Goal: Answer question/provide support: Share knowledge or assist other users

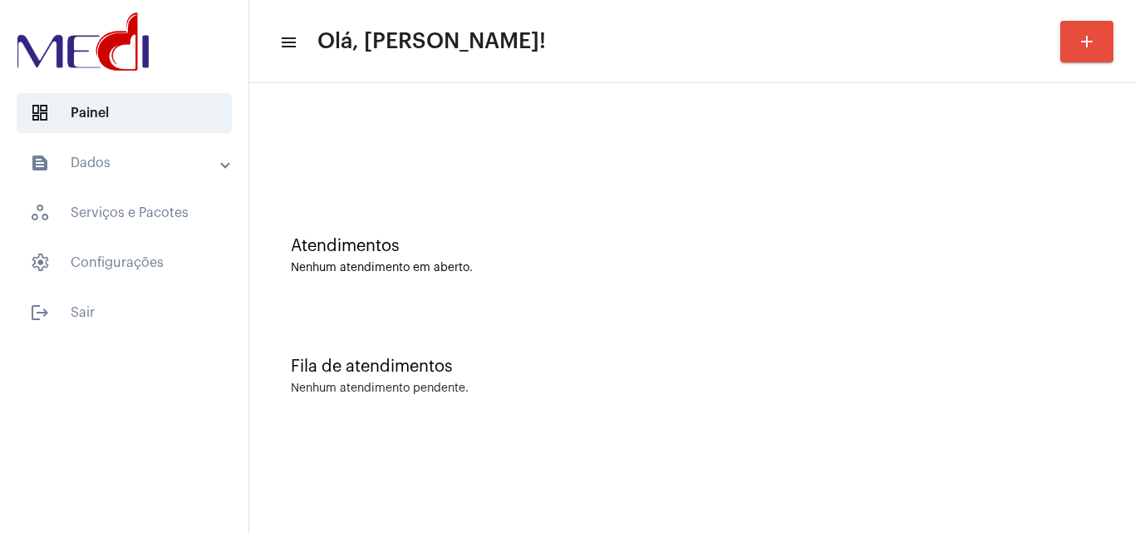
click at [372, 274] on div "Atendimentos Nenhum atendimento em aberto." at bounding box center [692, 247] width 869 height 121
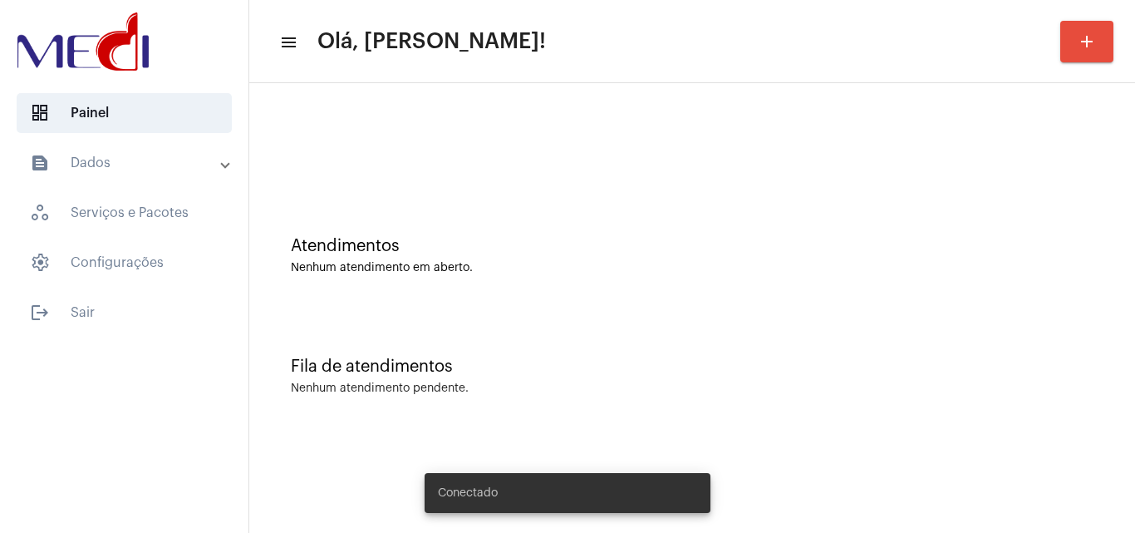
click at [828, 422] on div "Fila de atendimentos Nenhum atendimento pendente." at bounding box center [692, 368] width 869 height 121
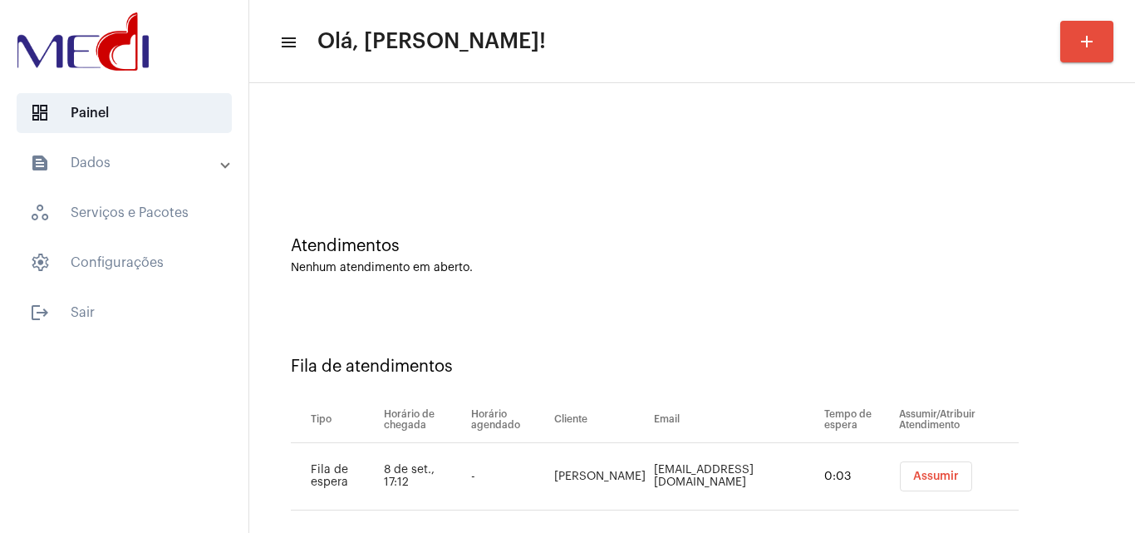
click at [952, 477] on span "Assumir" at bounding box center [937, 476] width 46 height 12
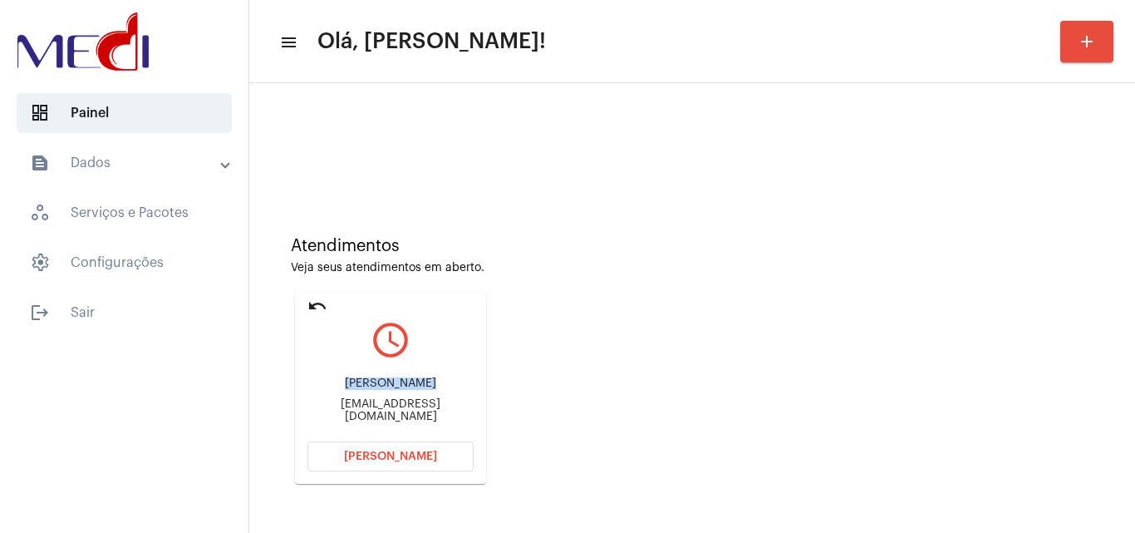
drag, startPoint x: 307, startPoint y: 382, endPoint x: 411, endPoint y: 380, distance: 104.8
click at [411, 380] on mat-card "undo query_builder ANTONIO WENDER PEREIRA doutorwender@hotmail.com.br Abrir Cha…" at bounding box center [390, 387] width 191 height 193
copy div "ANTONIO WENDE"
drag, startPoint x: 308, startPoint y: 406, endPoint x: 383, endPoint y: 408, distance: 74.8
click at [383, 408] on div "doutorwender@hotmail.com.br" at bounding box center [391, 410] width 166 height 25
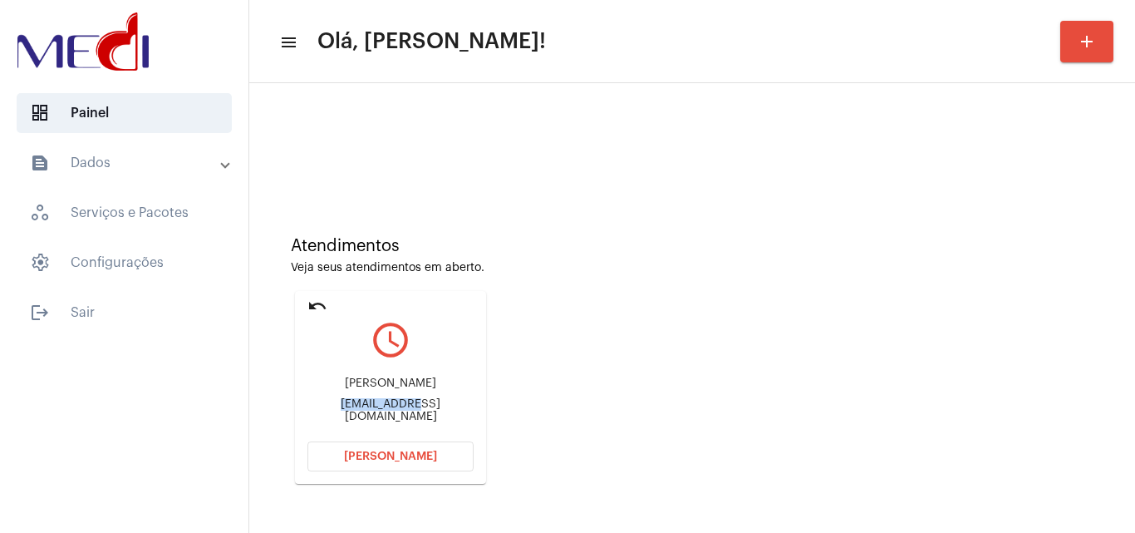
copy div "doutorwender"
drag, startPoint x: 637, startPoint y: 284, endPoint x: 623, endPoint y: 279, distance: 14.2
click at [636, 284] on div "Atendimentos Veja seus atendimentos em aberto. undo query_builder ANTONIO WENDE…" at bounding box center [692, 354] width 869 height 334
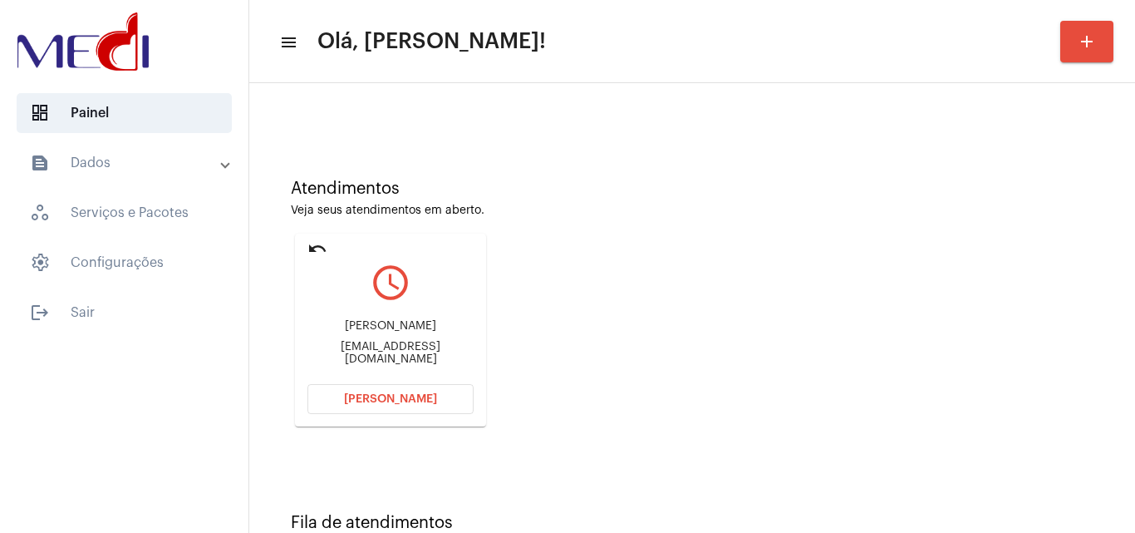
scroll to position [117, 0]
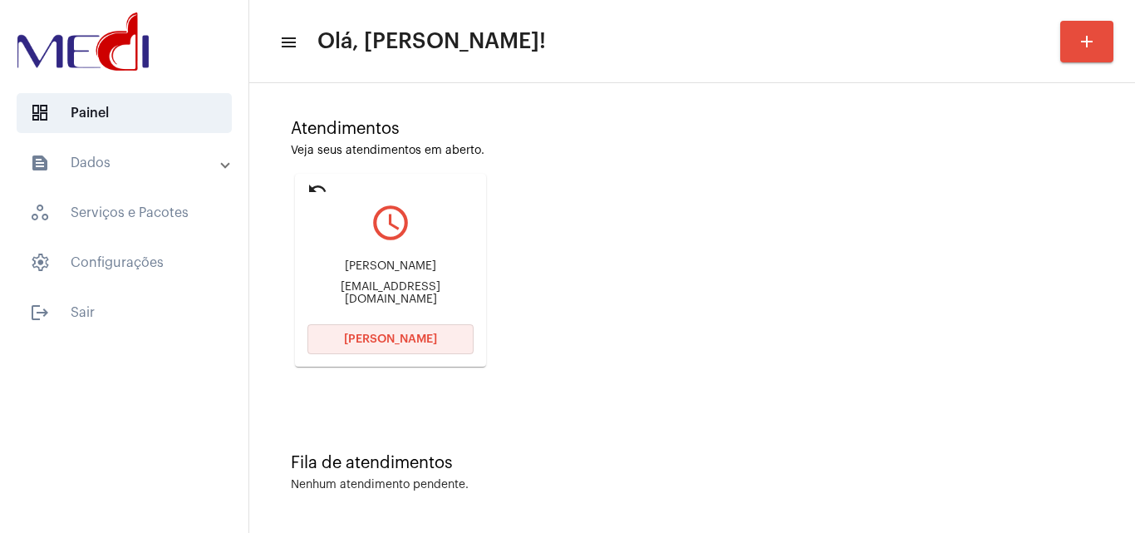
click at [435, 334] on button "Abrir Chamada" at bounding box center [391, 339] width 166 height 30
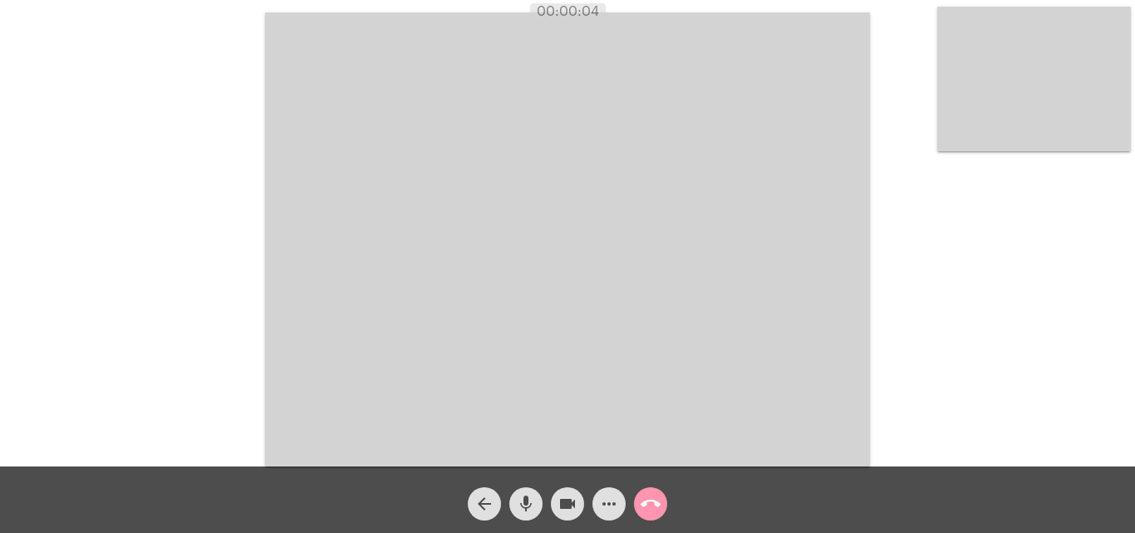
click at [657, 501] on mat-icon "call_end" at bounding box center [651, 504] width 20 height 20
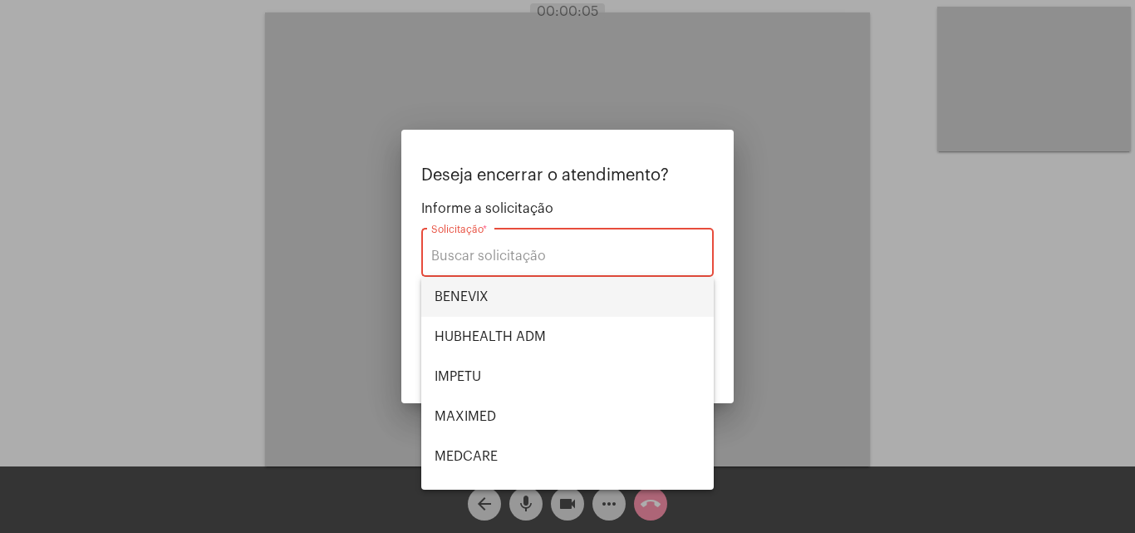
click at [502, 296] on span "BENEVIX" at bounding box center [568, 297] width 266 height 40
type input "BENEVIX"
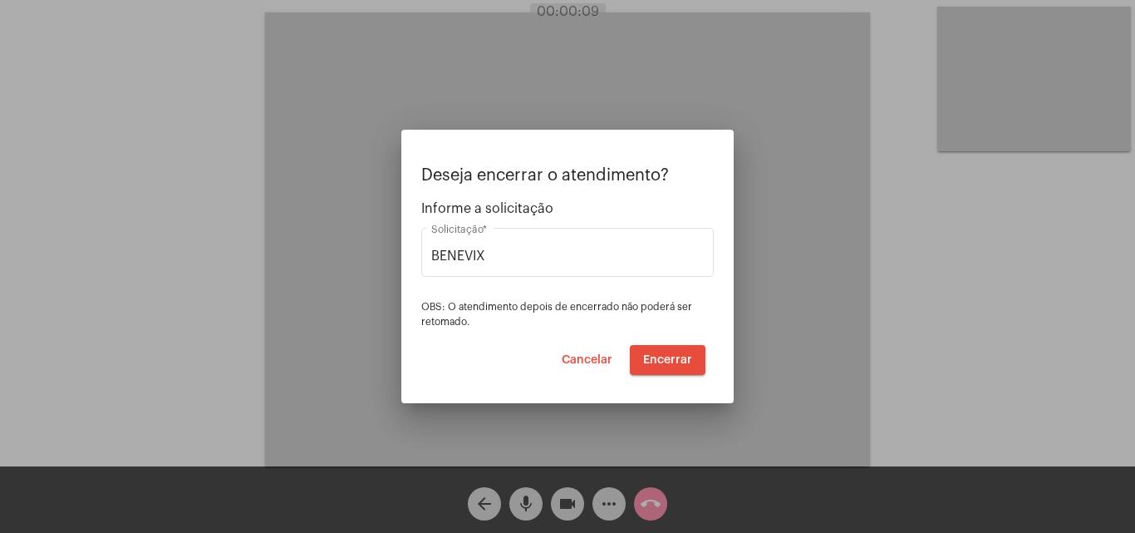
click at [846, 302] on div at bounding box center [567, 266] width 1135 height 533
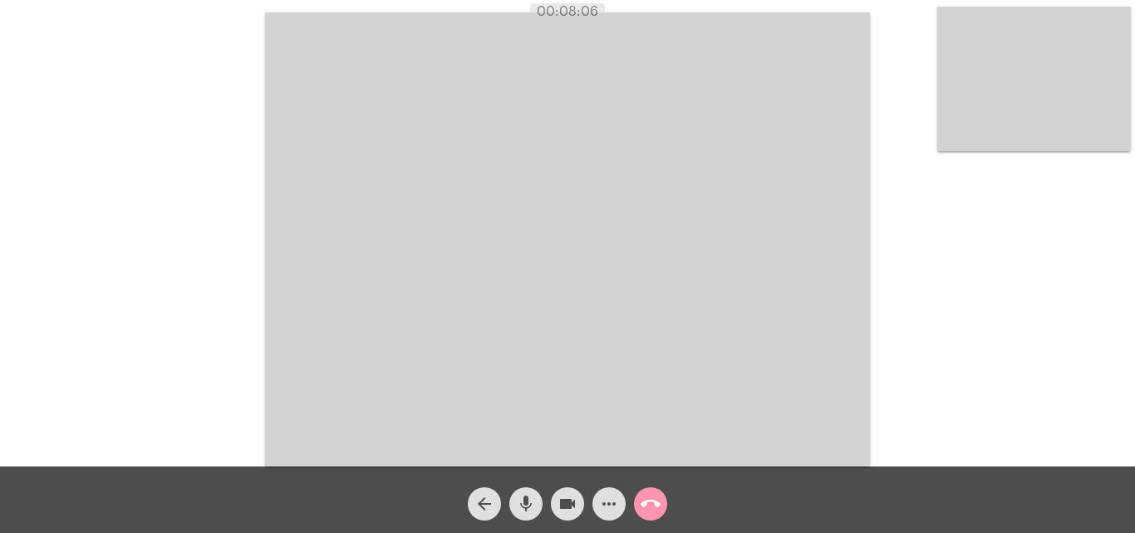
click at [651, 500] on mat-icon "call_end" at bounding box center [651, 504] width 20 height 20
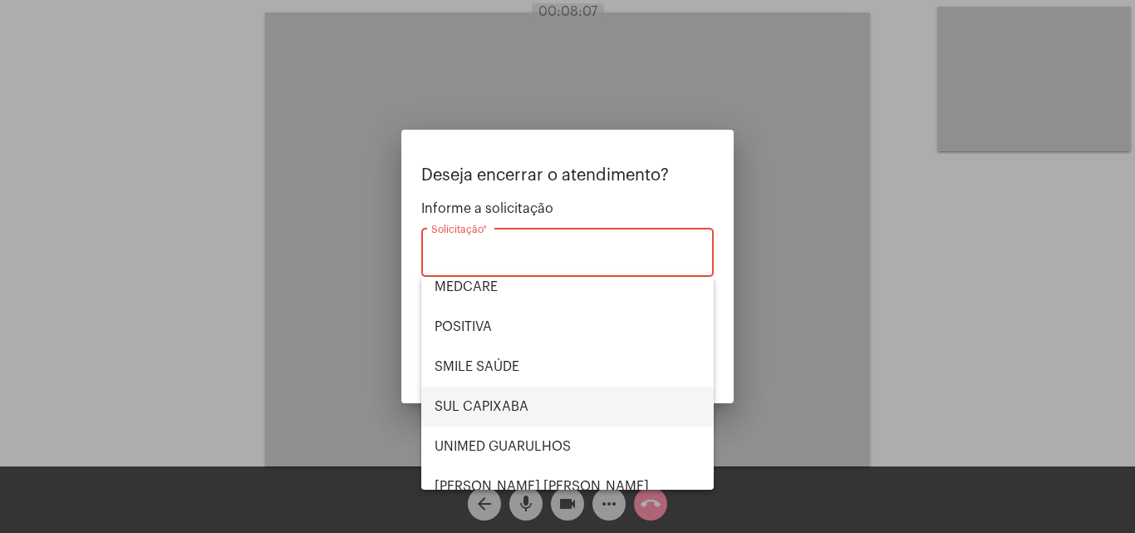
scroll to position [186, 0]
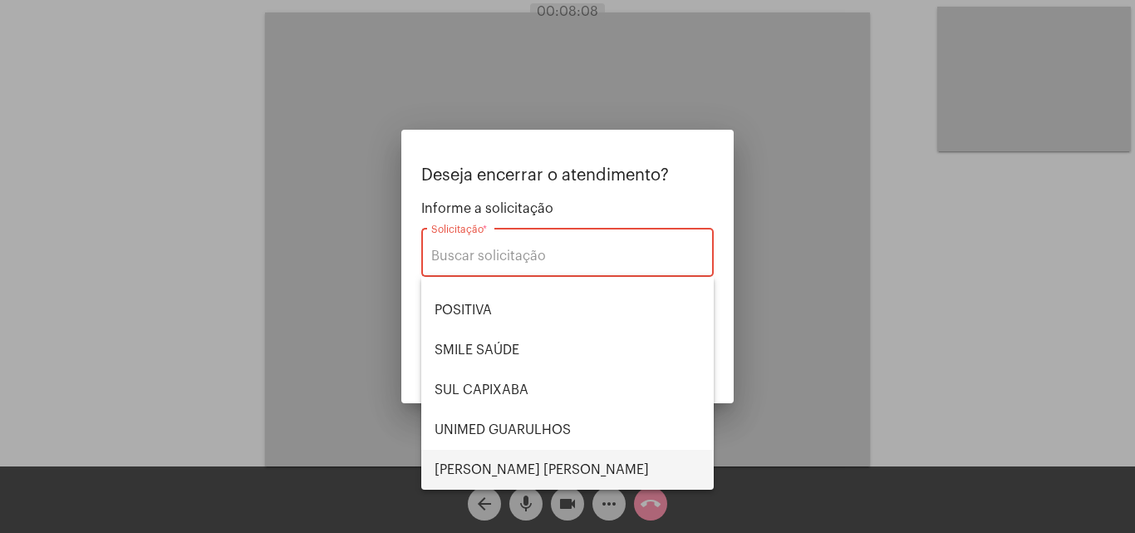
click at [527, 455] on span "VERA CRUZ" at bounding box center [568, 470] width 266 height 40
type input "VERA CRUZ"
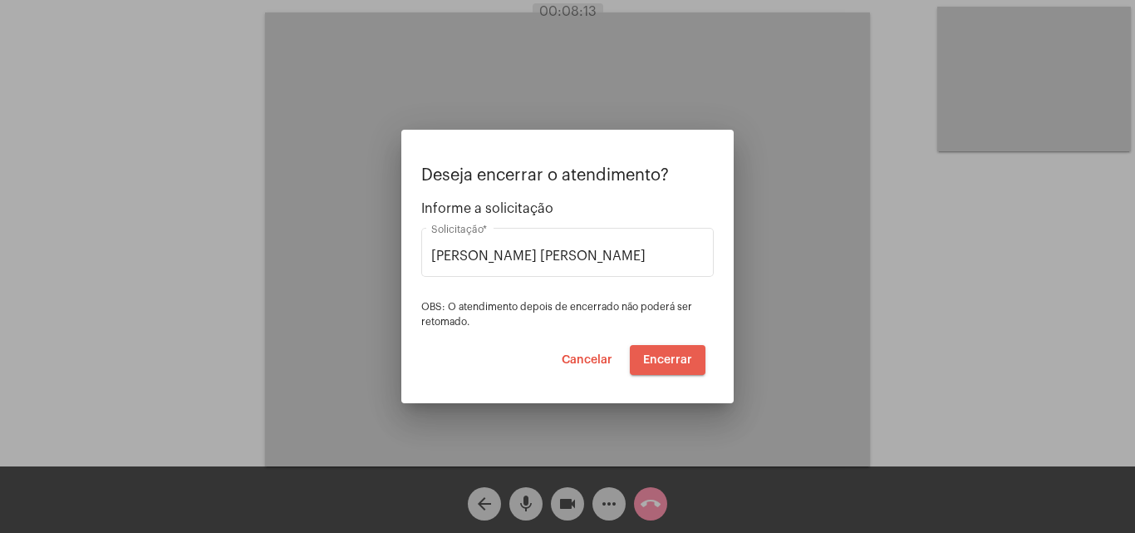
click at [672, 356] on span "Encerrar" at bounding box center [667, 360] width 49 height 12
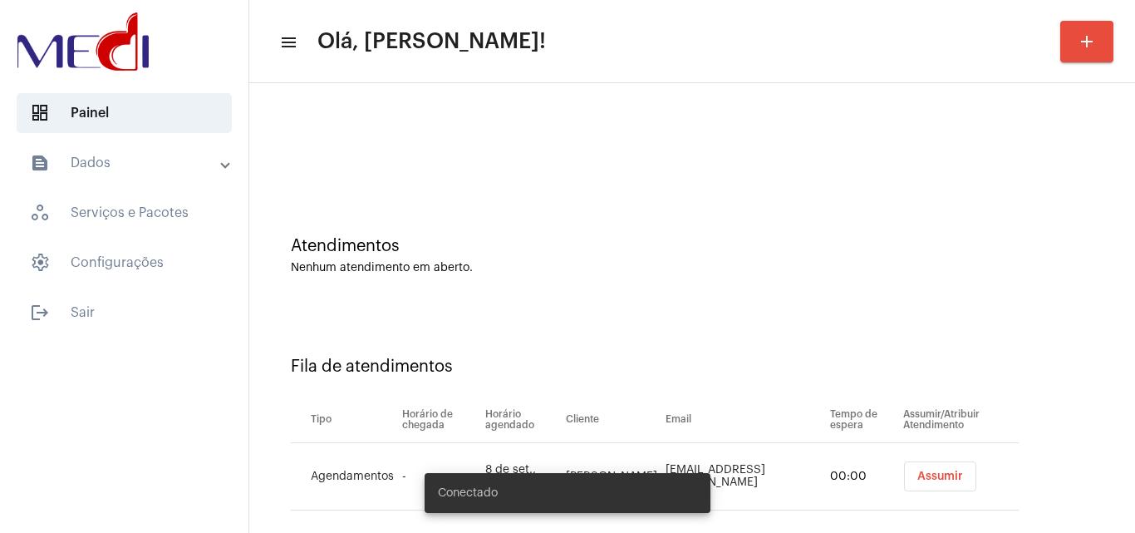
scroll to position [22, 0]
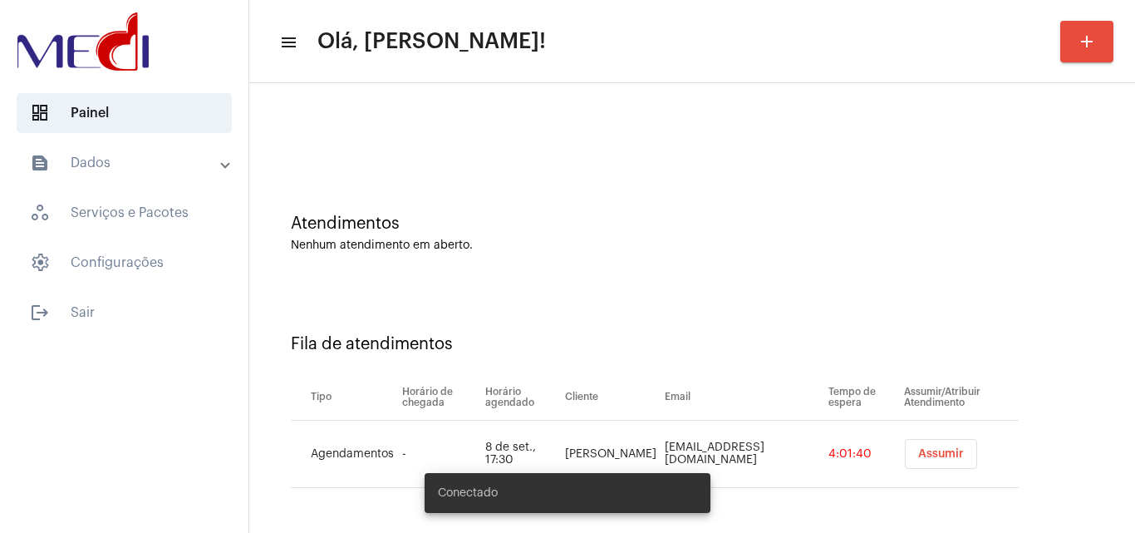
click at [920, 461] on button "Assumir" at bounding box center [941, 454] width 72 height 30
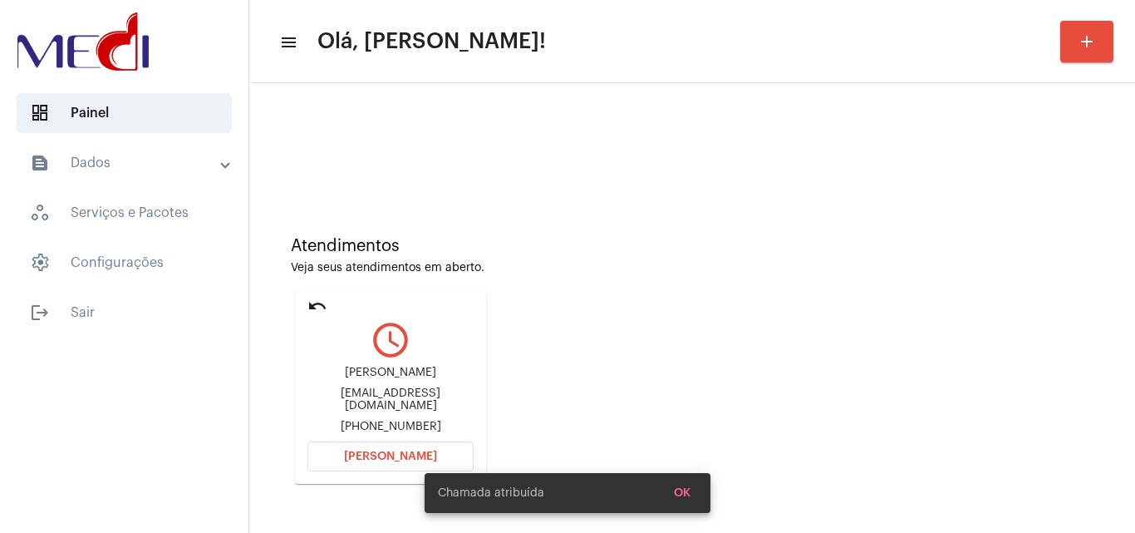
scroll to position [117, 0]
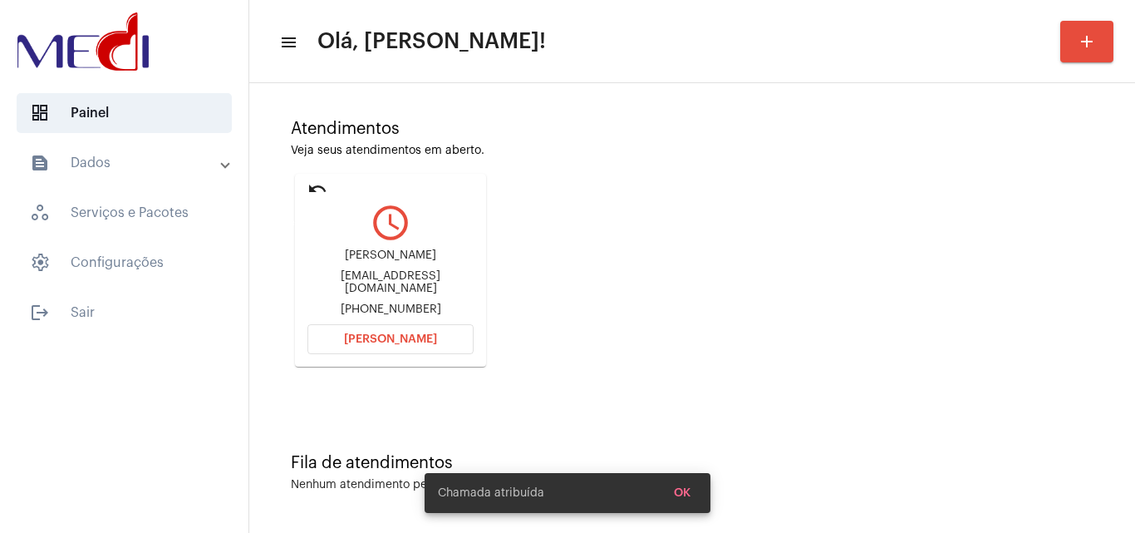
click at [320, 181] on mat-icon "undo" at bounding box center [318, 189] width 20 height 20
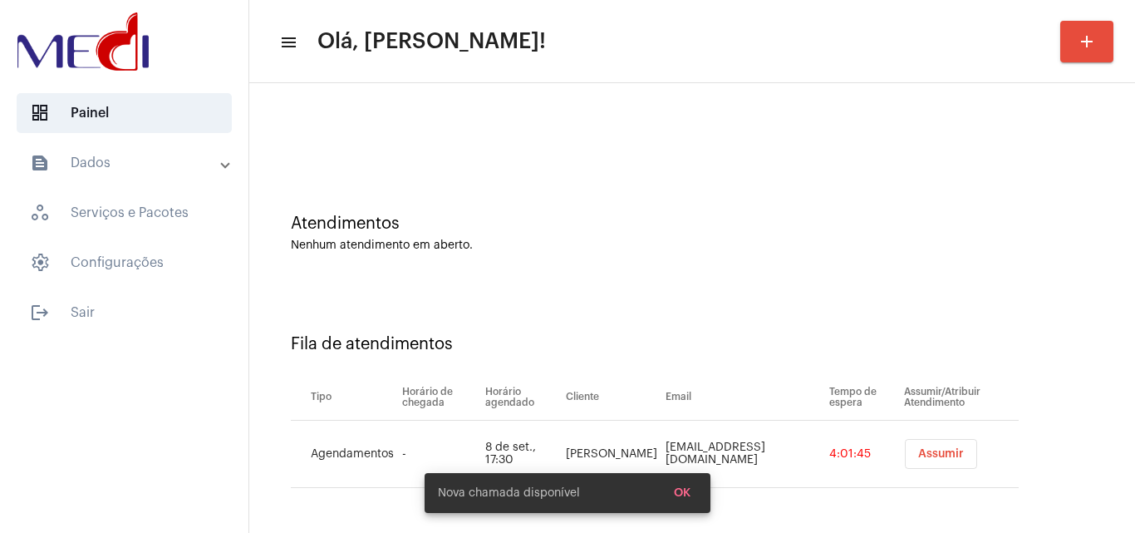
scroll to position [22, 0]
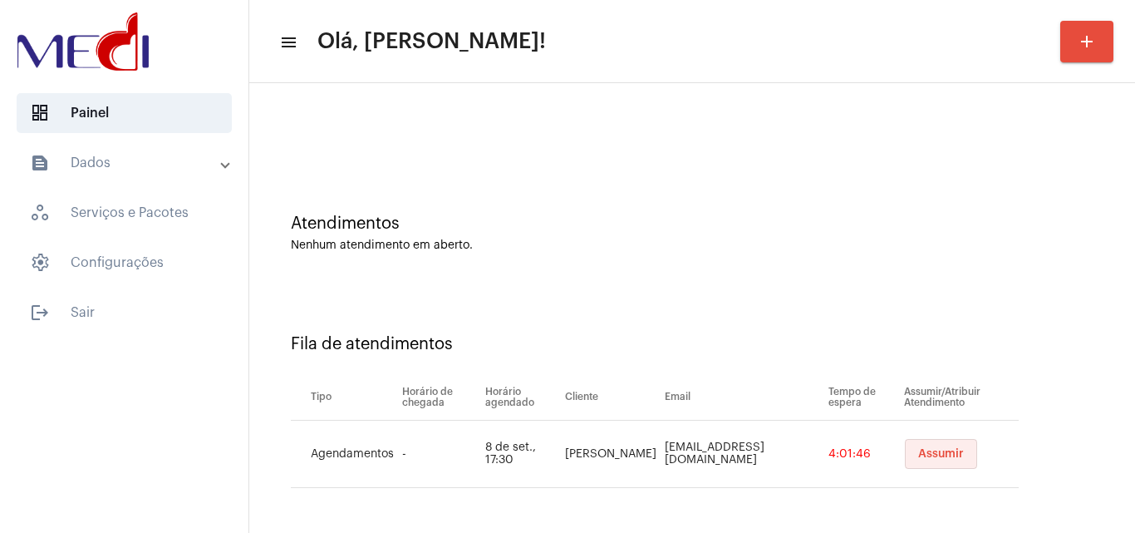
click at [919, 455] on span "Assumir" at bounding box center [942, 454] width 46 height 12
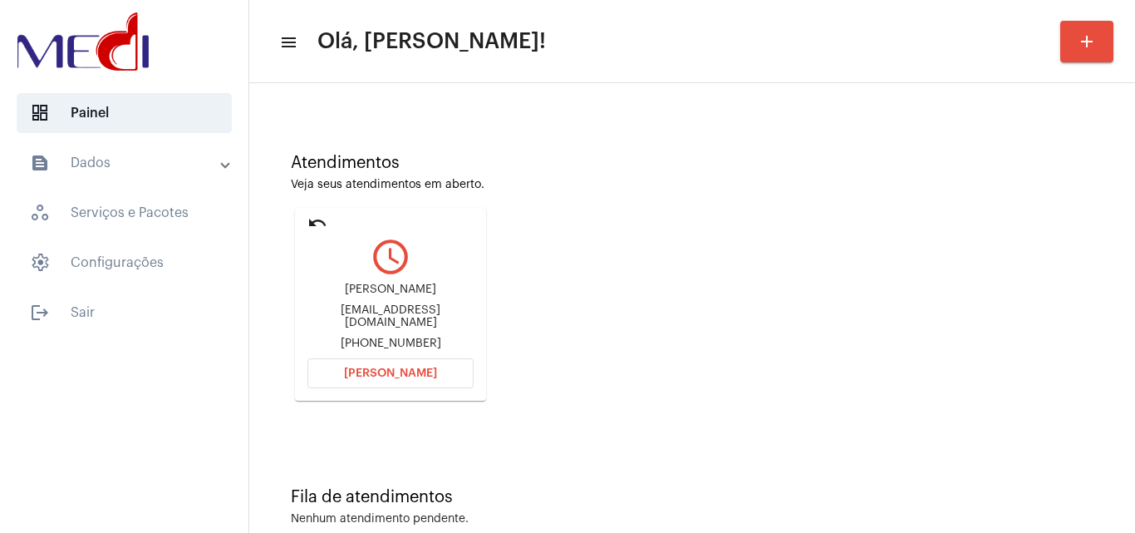
scroll to position [117, 0]
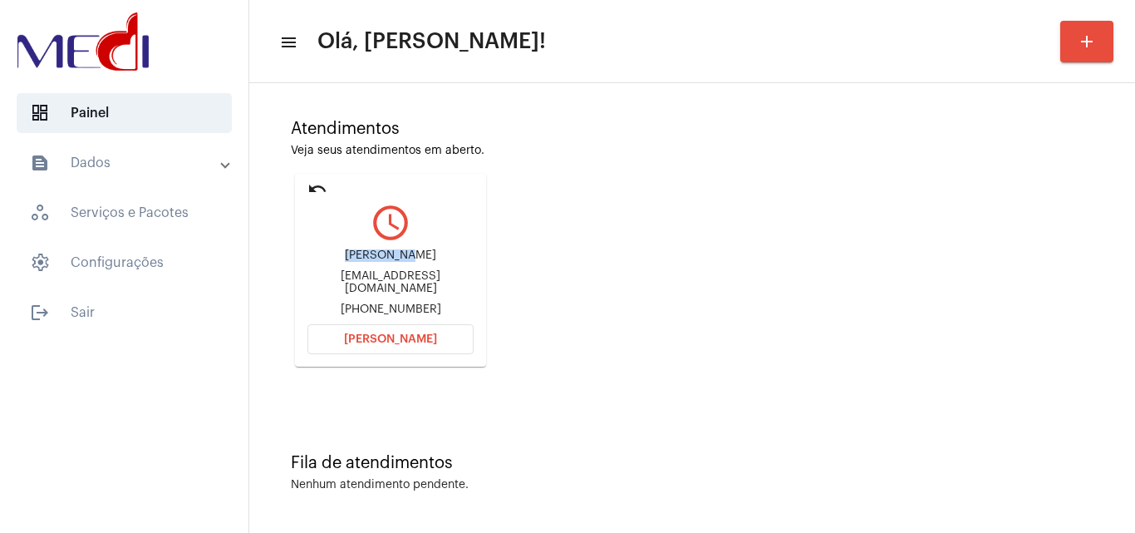
drag, startPoint x: 356, startPoint y: 254, endPoint x: 429, endPoint y: 259, distance: 73.3
click at [429, 259] on div "João vitor Joaotinviss@gmail.com +5521980800186" at bounding box center [391, 282] width 166 height 75
copy div "João vitor"
click at [421, 340] on span "Abrir Chamada" at bounding box center [390, 339] width 93 height 12
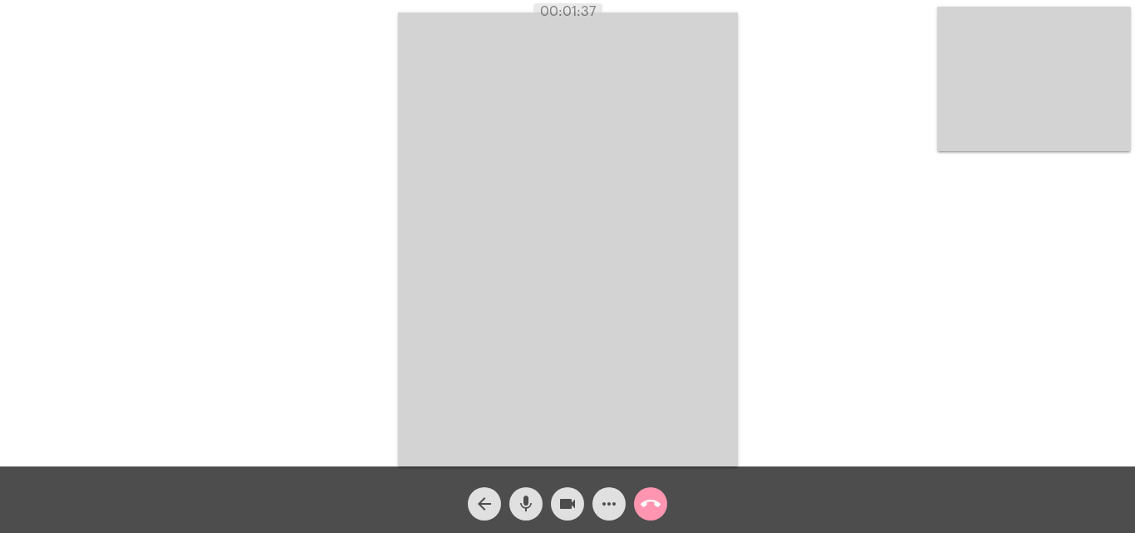
click at [649, 501] on mat-icon "call_end" at bounding box center [651, 504] width 20 height 20
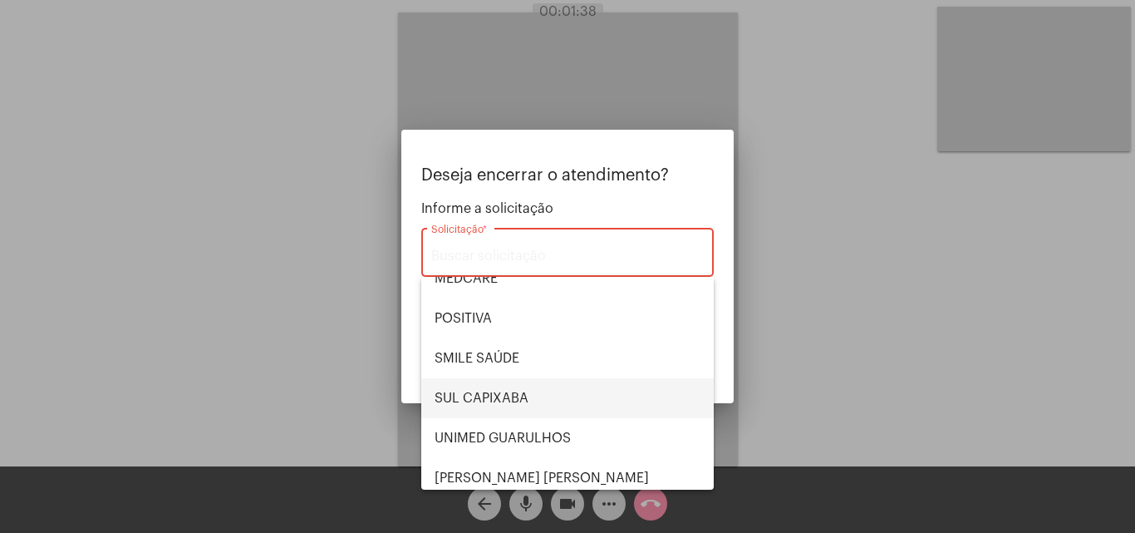
scroll to position [186, 0]
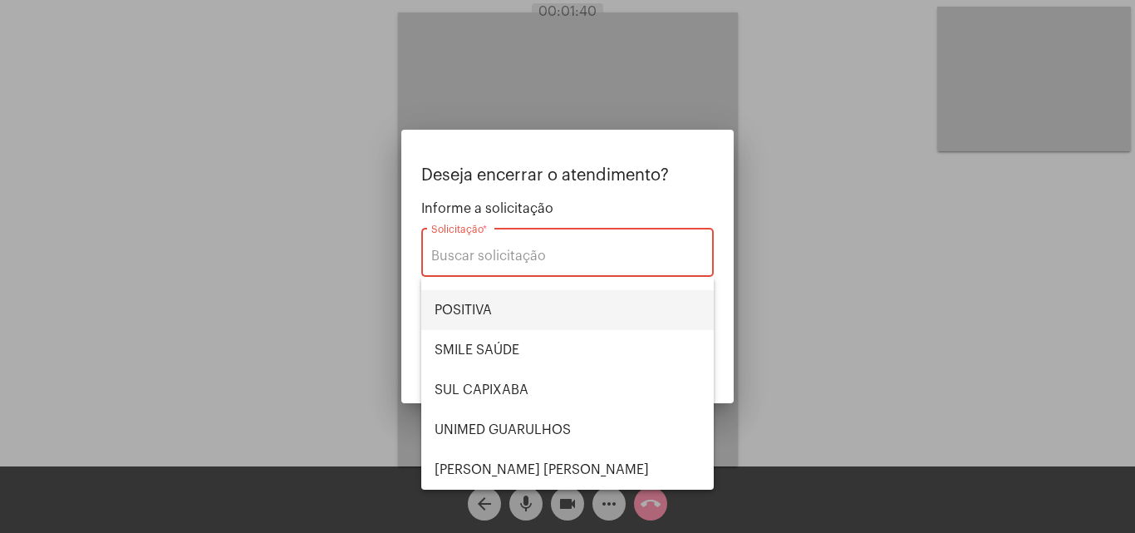
click at [499, 310] on span "POSITIVA" at bounding box center [568, 310] width 266 height 40
type input "POSITIVA"
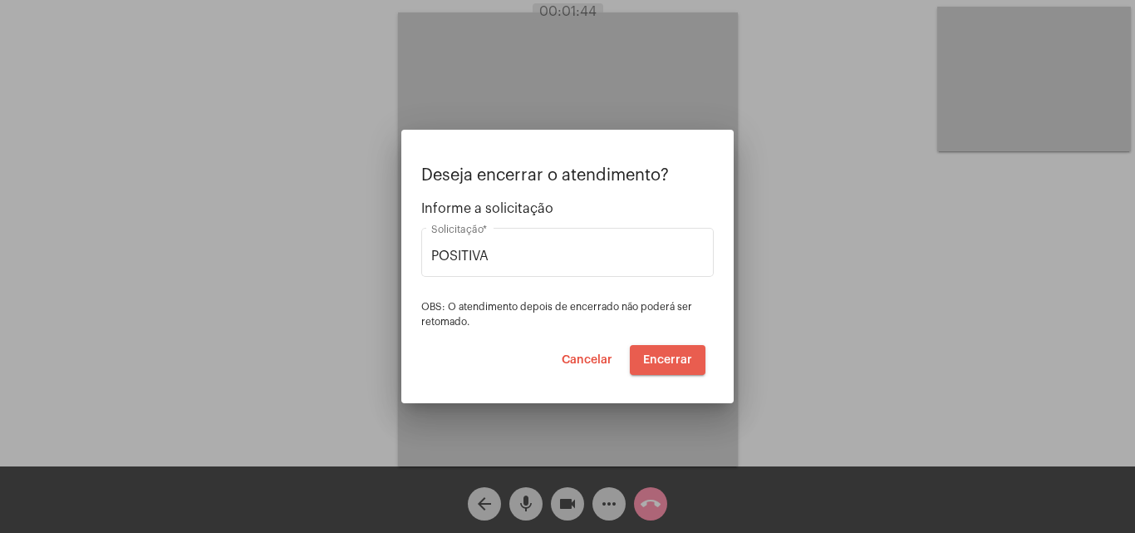
click at [686, 360] on span "Encerrar" at bounding box center [667, 360] width 49 height 12
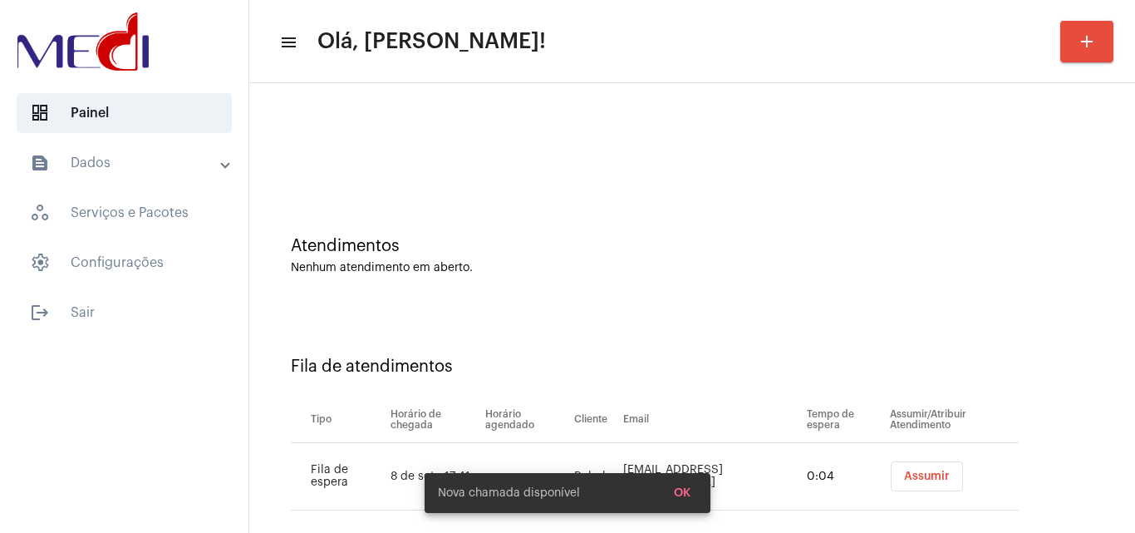
click at [730, 294] on div "Atendimentos Nenhum atendimento em aberto." at bounding box center [692, 247] width 869 height 121
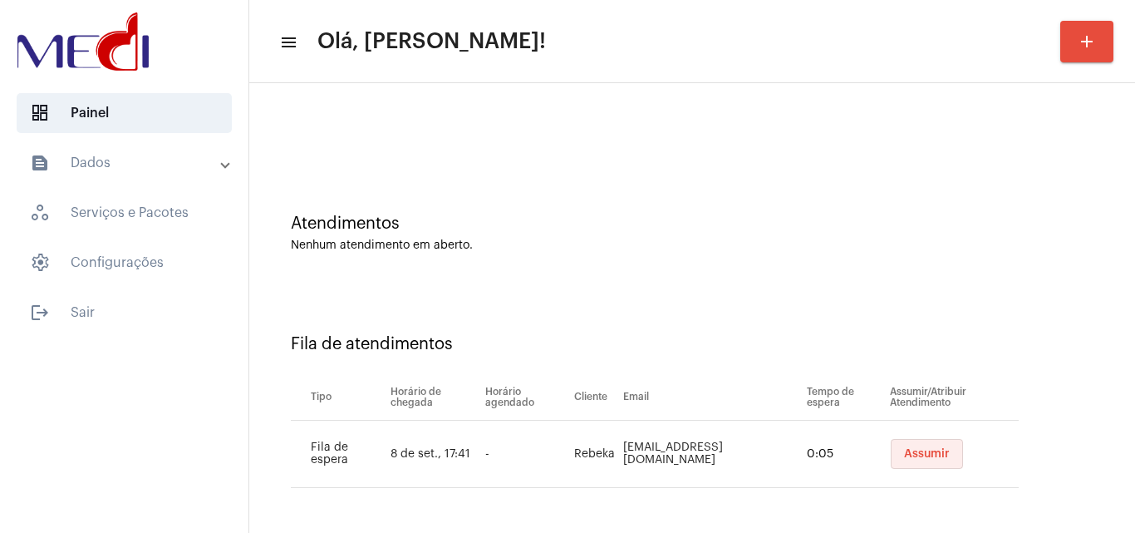
click at [927, 459] on button "Assumir" at bounding box center [927, 454] width 72 height 30
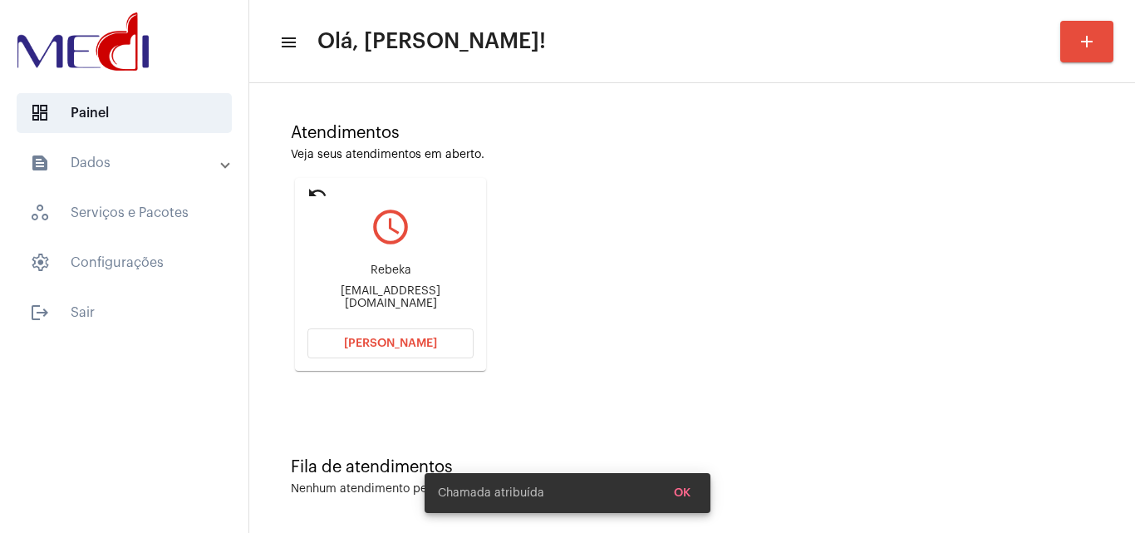
scroll to position [117, 0]
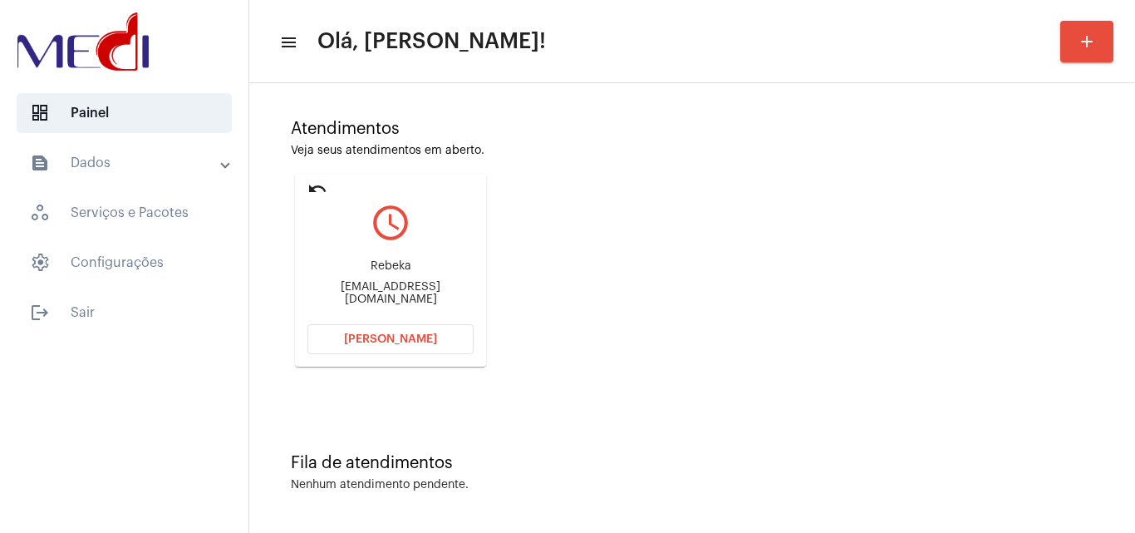
drag, startPoint x: 374, startPoint y: 271, endPoint x: 430, endPoint y: 270, distance: 55.7
click at [430, 270] on div "Rebeka" at bounding box center [391, 266] width 166 height 12
copy div "Rebeka"
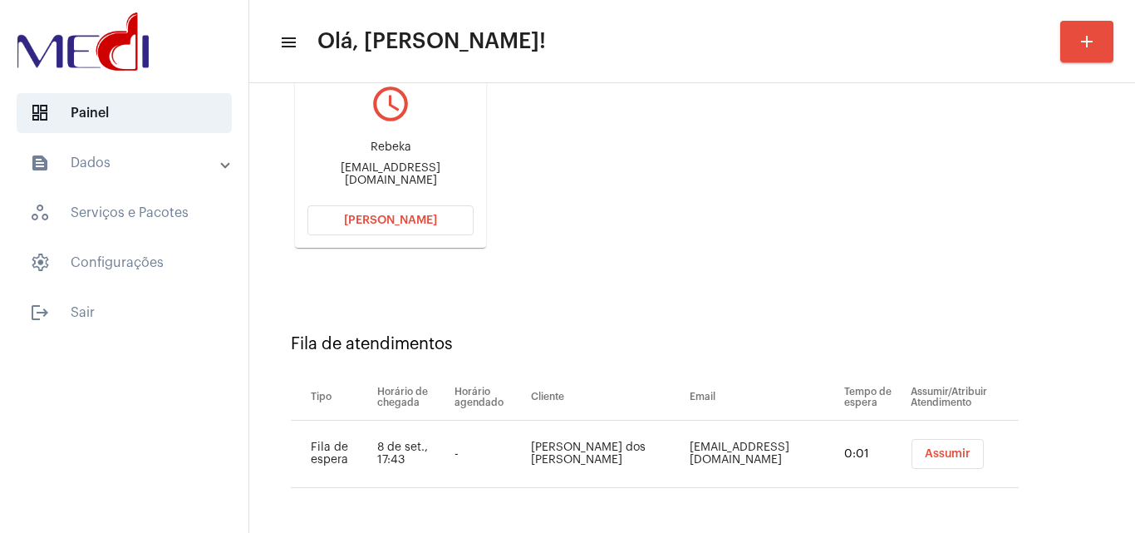
click at [933, 463] on button "Assumir" at bounding box center [948, 454] width 72 height 30
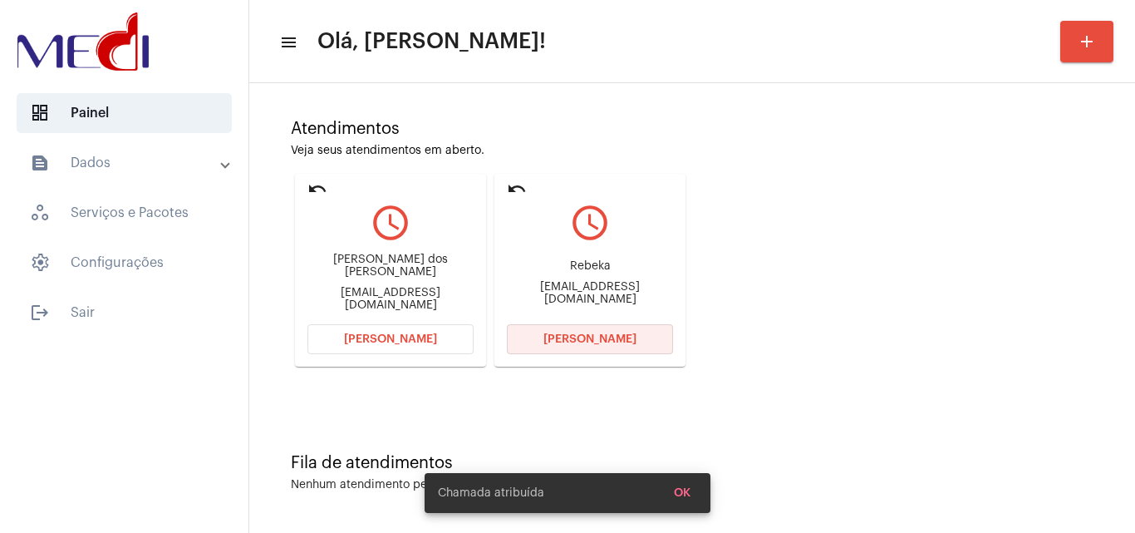
click at [592, 334] on span "Abrir Chamada" at bounding box center [590, 339] width 93 height 12
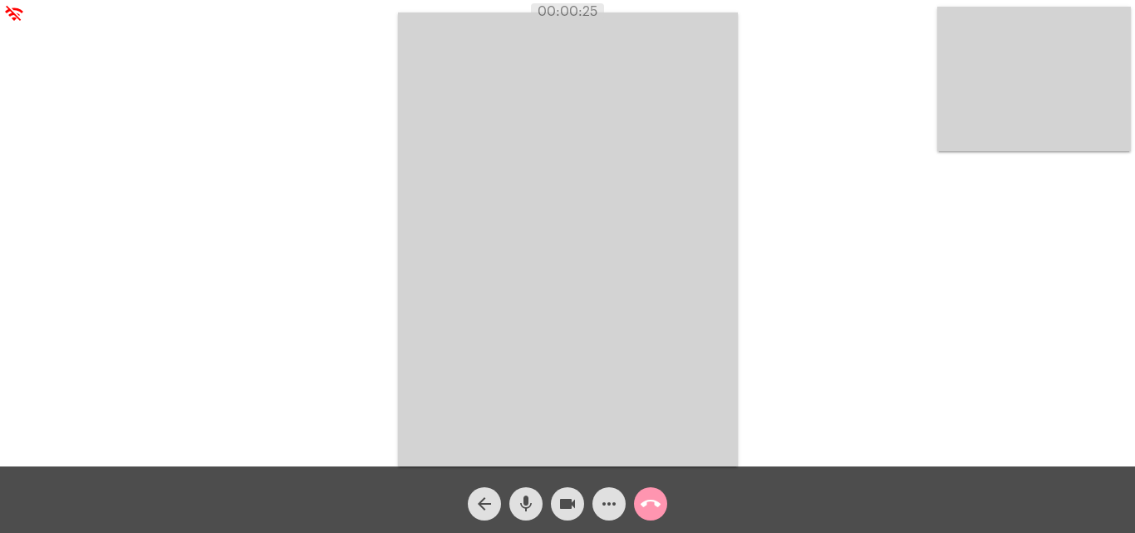
click at [525, 497] on mat-icon "mic" at bounding box center [526, 504] width 20 height 20
click at [527, 505] on mat-icon "mic_off" at bounding box center [526, 504] width 20 height 20
click at [653, 507] on mat-icon "call_end" at bounding box center [651, 504] width 20 height 20
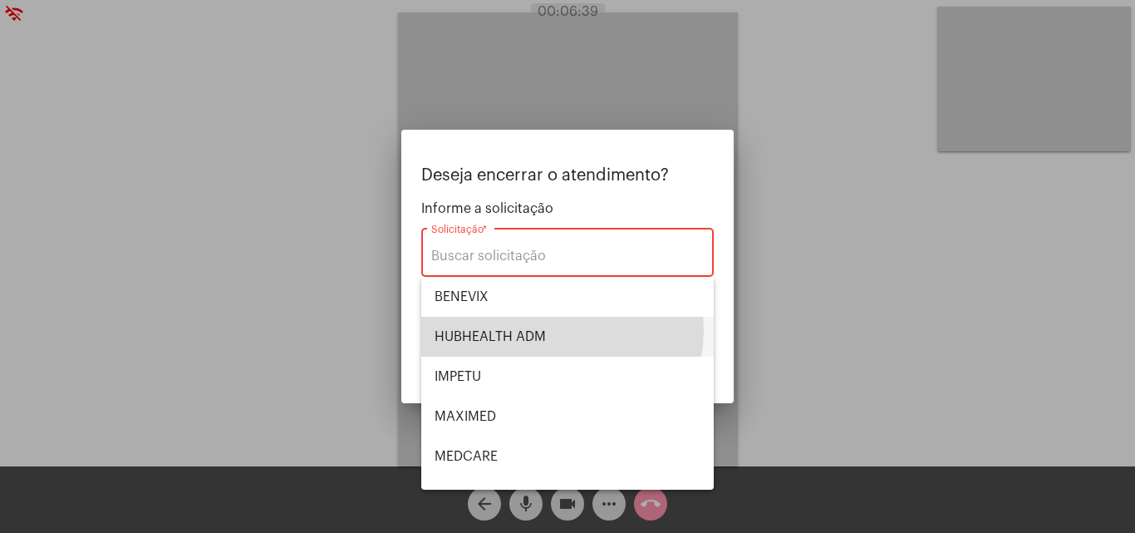
click at [557, 330] on span "HUBHEALTH ADM" at bounding box center [568, 337] width 266 height 40
type input "HUBHEALTH ADM"
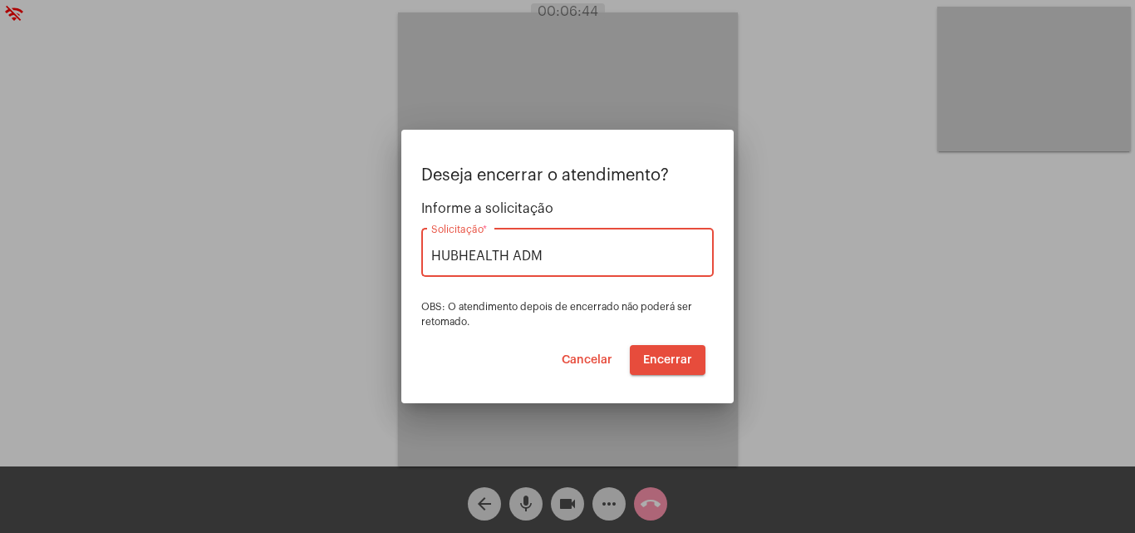
click at [663, 358] on span "Encerrar" at bounding box center [667, 360] width 49 height 12
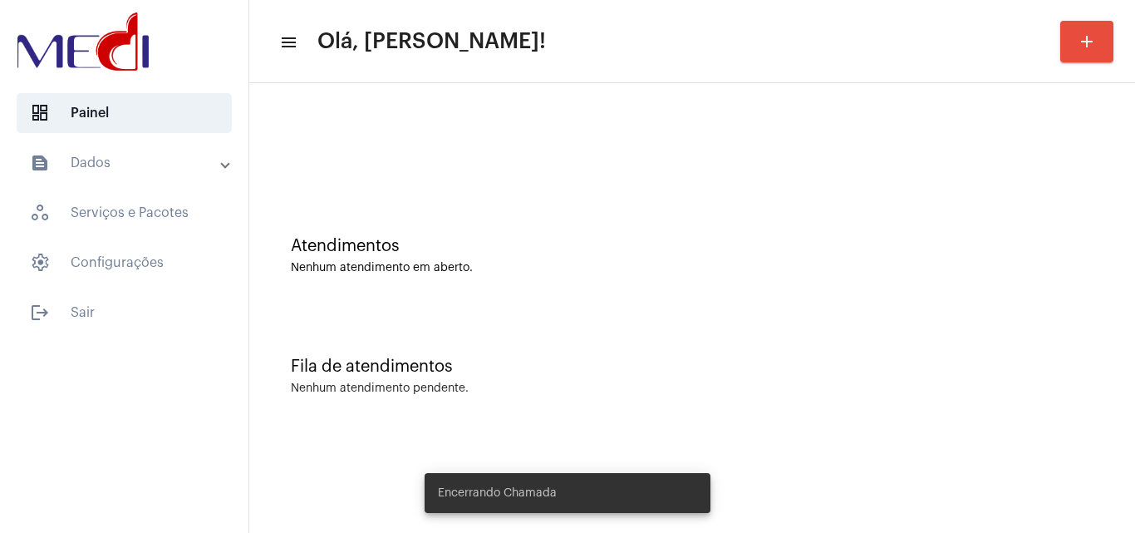
click at [589, 280] on div "Atendimentos Nenhum atendimento em aberto." at bounding box center [692, 247] width 869 height 121
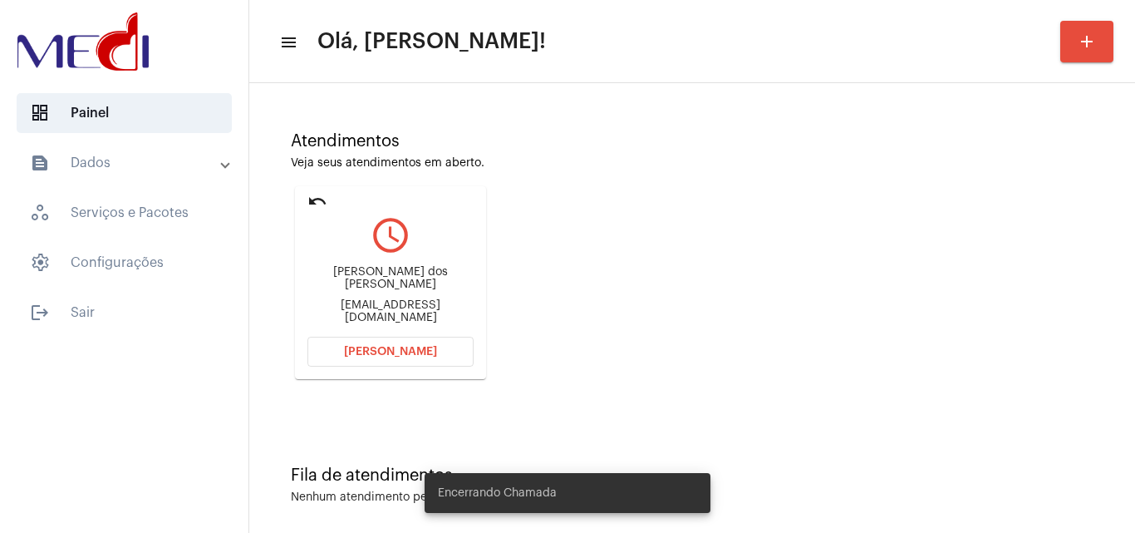
scroll to position [117, 0]
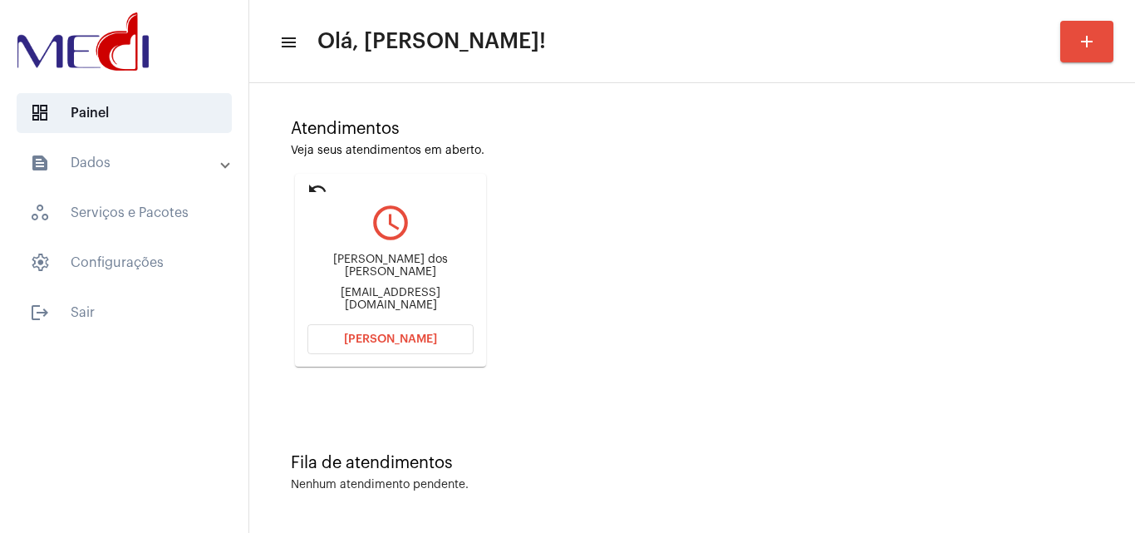
drag, startPoint x: 310, startPoint y: 266, endPoint x: 446, endPoint y: 264, distance: 136.3
click at [446, 264] on div "Raquel dos Santos Silva 986661079rs@gmail.com" at bounding box center [391, 282] width 166 height 75
copy div "Raquel dos Santos Silv"
drag, startPoint x: 588, startPoint y: 68, endPoint x: 395, endPoint y: 7, distance: 202.4
click at [587, 68] on mat-toolbar "menu Olá, Leandra! add" at bounding box center [692, 41] width 886 height 83
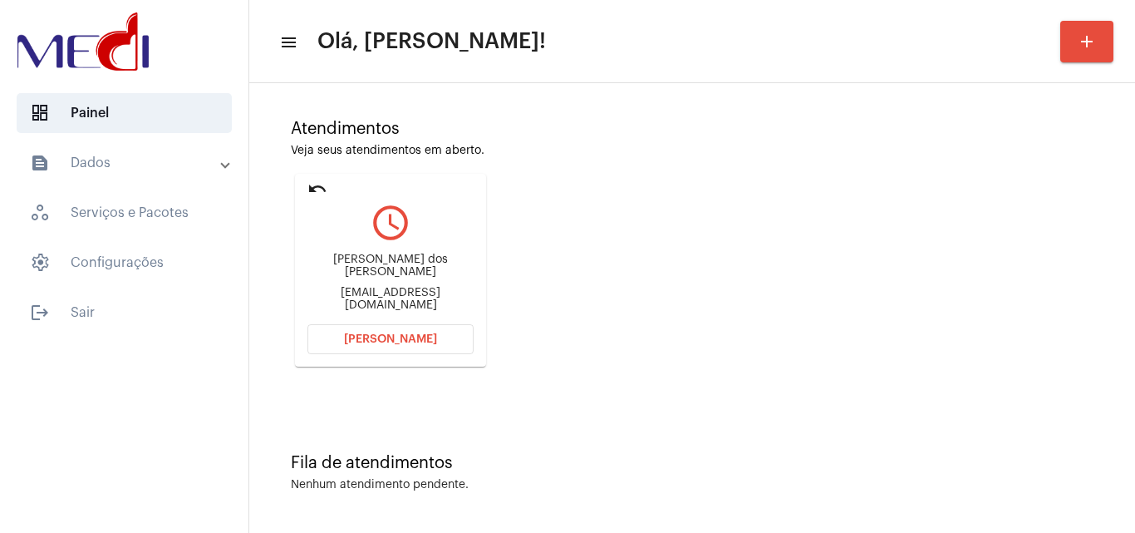
click at [365, 332] on button "Abrir Chamada" at bounding box center [391, 339] width 166 height 30
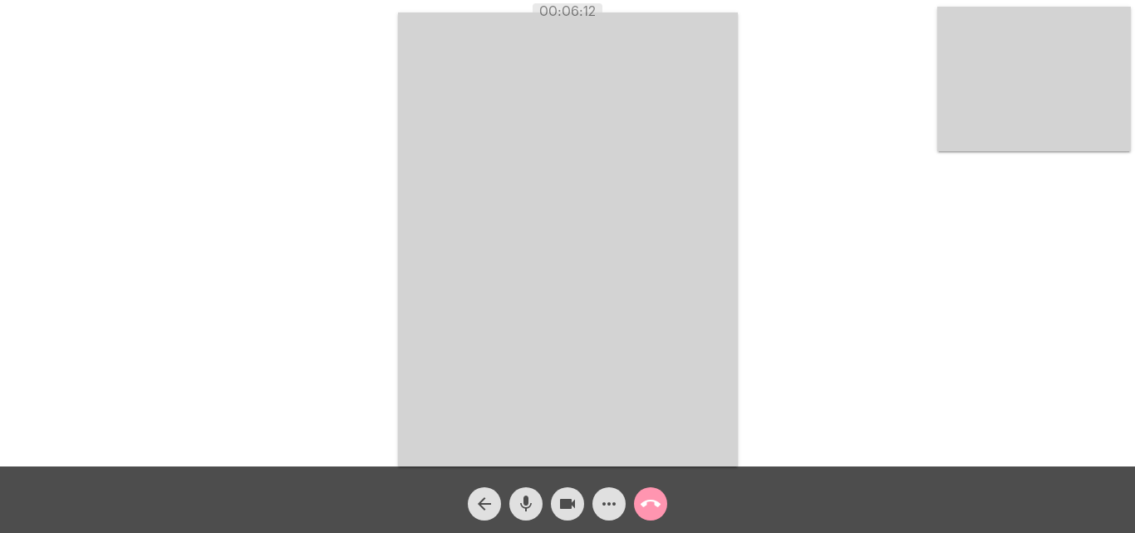
click at [657, 506] on mat-icon "call_end" at bounding box center [651, 504] width 20 height 20
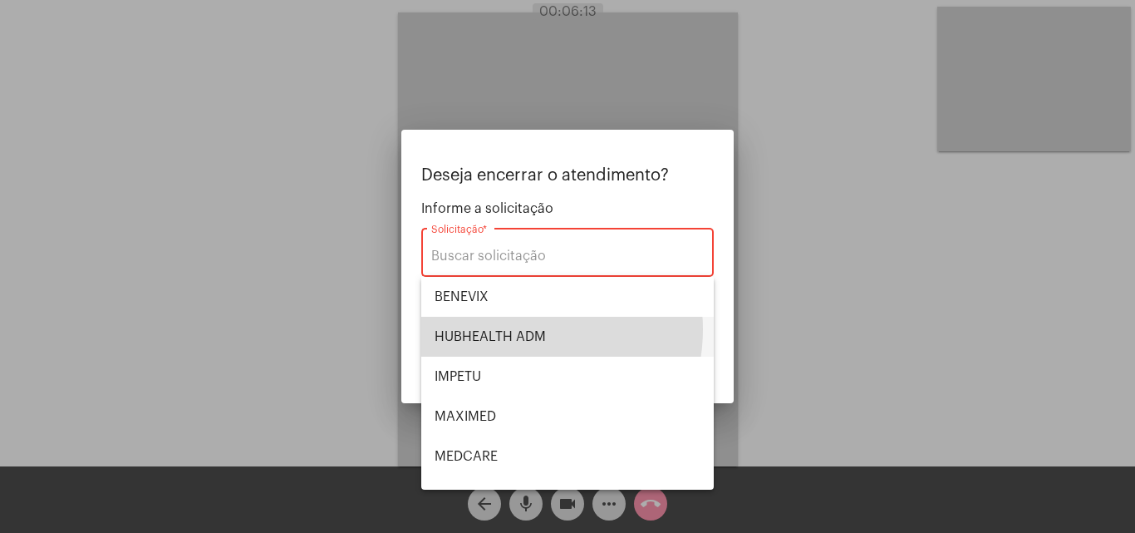
click at [513, 328] on span "HUBHEALTH ADM" at bounding box center [568, 337] width 266 height 40
type input "HUBHEALTH ADM"
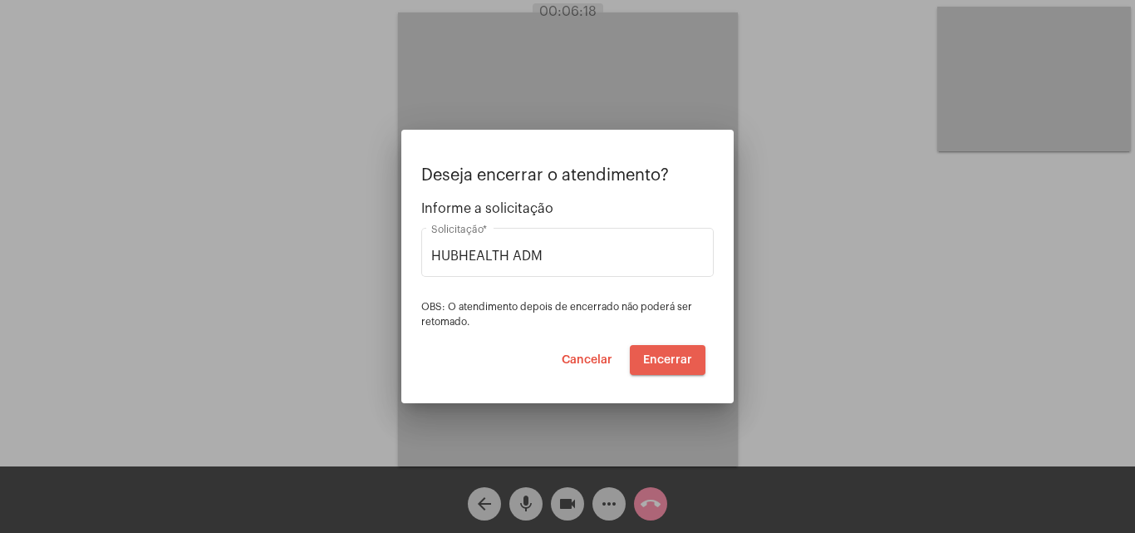
click at [673, 352] on button "Encerrar" at bounding box center [668, 360] width 76 height 30
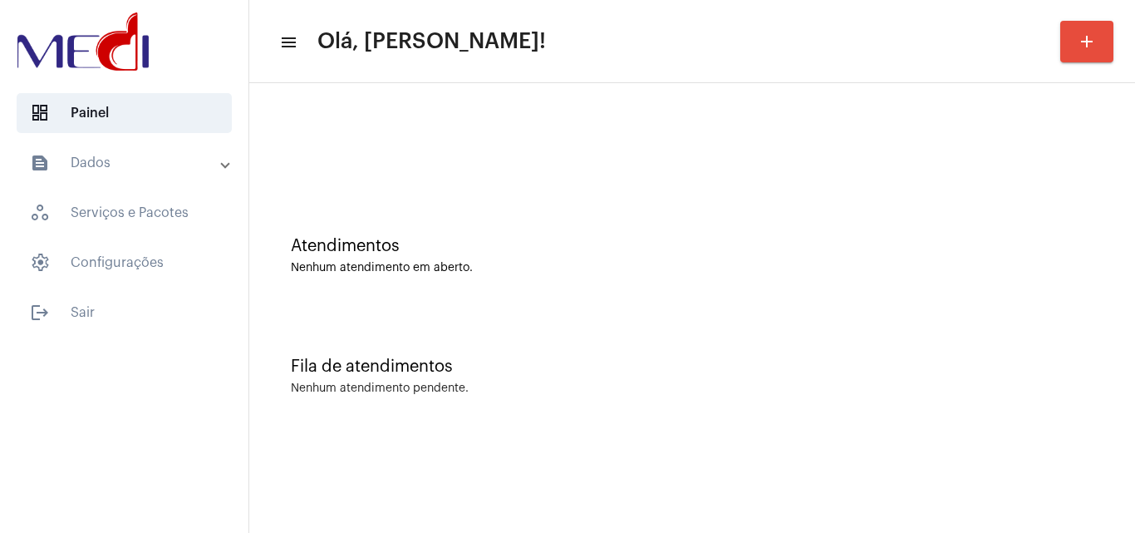
click at [432, 317] on div "Fila de atendimentos Nenhum atendimento pendente." at bounding box center [692, 368] width 869 height 121
click at [608, 318] on div "Fila de atendimentos Nenhum atendimento pendente." at bounding box center [692, 368] width 869 height 121
click at [449, 313] on div "Fila de atendimentos Nenhum atendimento pendente." at bounding box center [692, 368] width 869 height 121
click at [649, 336] on div "Fila de atendimentos Nenhum atendimento pendente." at bounding box center [692, 368] width 869 height 121
click at [518, 256] on div "Atendimentos Nenhum atendimento em aberto." at bounding box center [692, 255] width 803 height 37
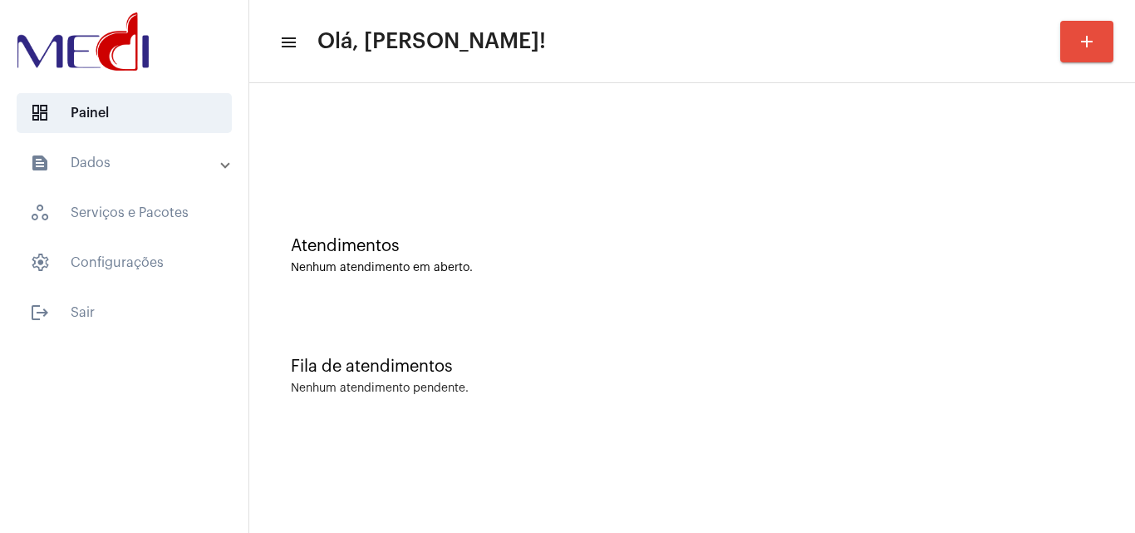
click at [479, 229] on div "Atendimentos Nenhum atendimento em aberto." at bounding box center [692, 247] width 869 height 121
click at [442, 283] on div "Atendimentos Nenhum atendimento em aberto." at bounding box center [692, 247] width 869 height 121
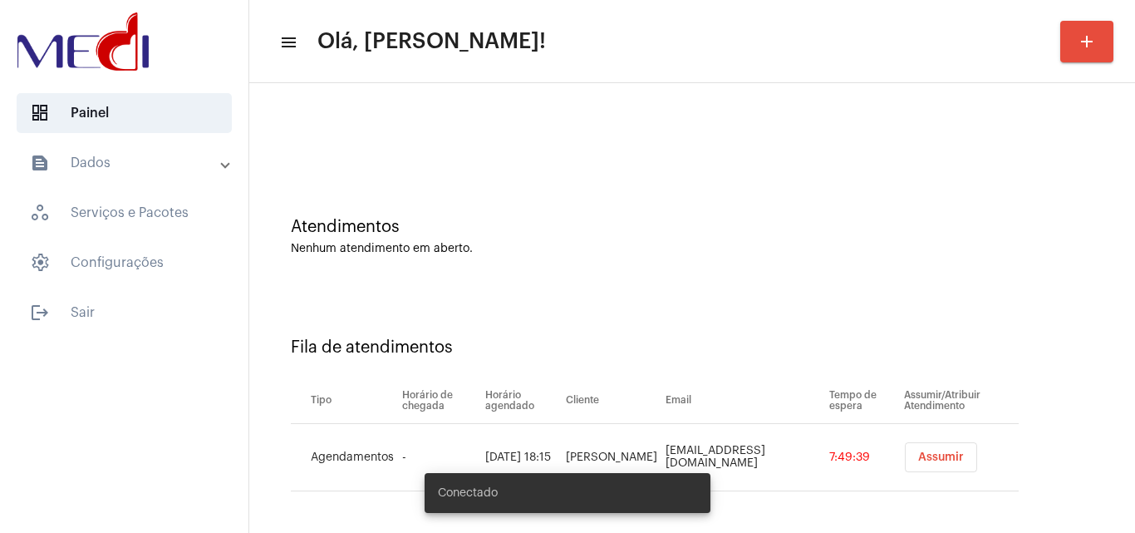
scroll to position [22, 0]
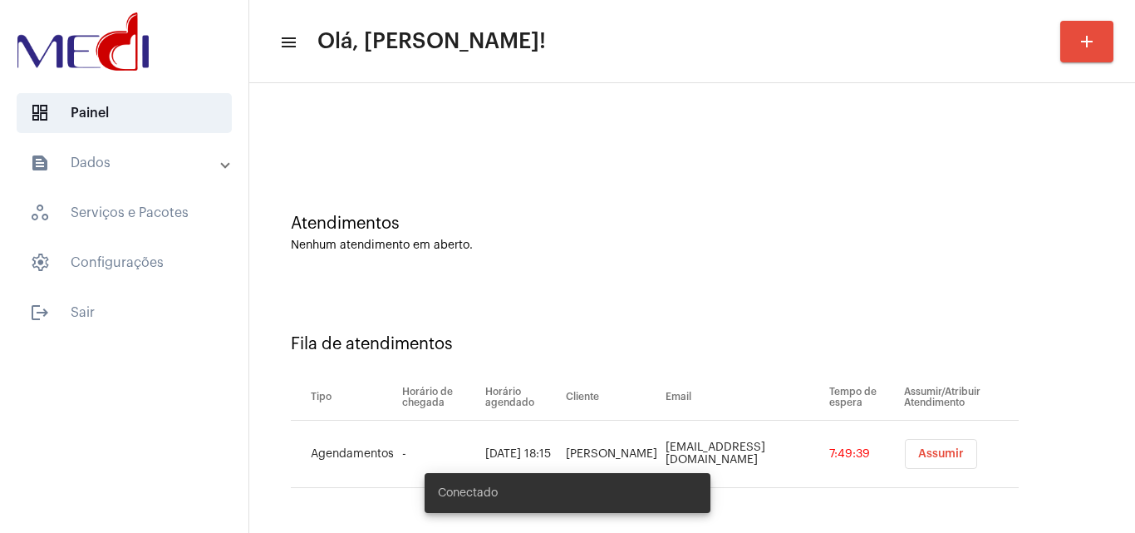
click at [928, 455] on span "Assumir" at bounding box center [942, 454] width 46 height 12
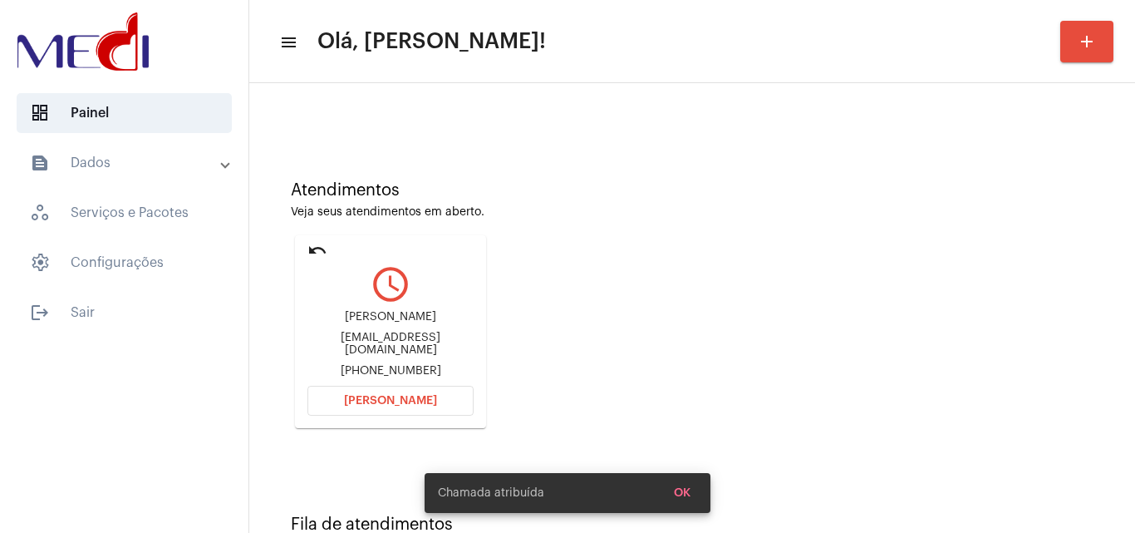
scroll to position [117, 0]
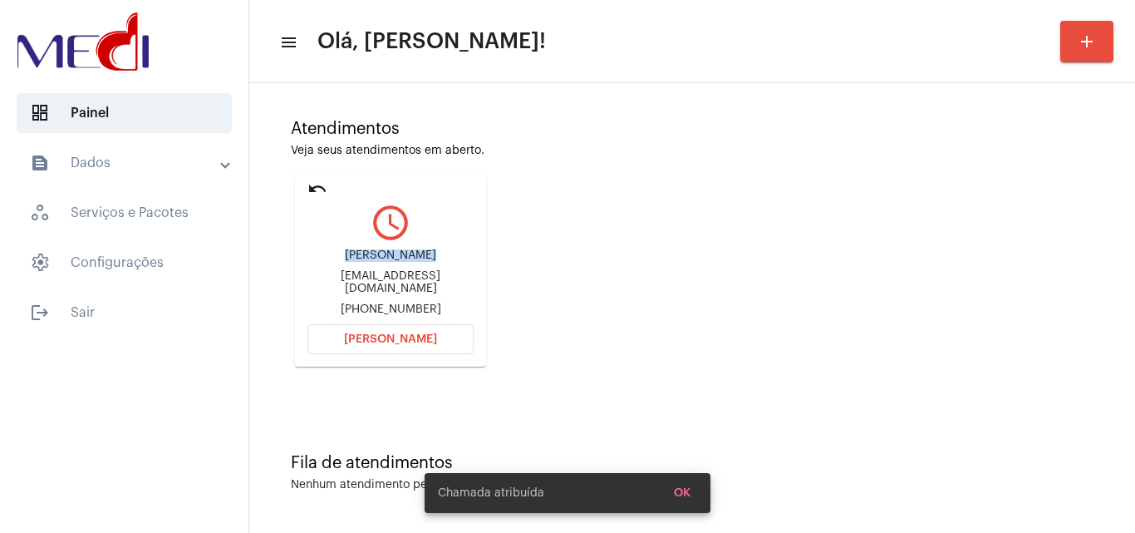
drag, startPoint x: 318, startPoint y: 259, endPoint x: 402, endPoint y: 259, distance: 84.8
click at [402, 259] on div "Rychard Martins Teixeira" at bounding box center [391, 255] width 166 height 12
copy div "Rychard Marti"
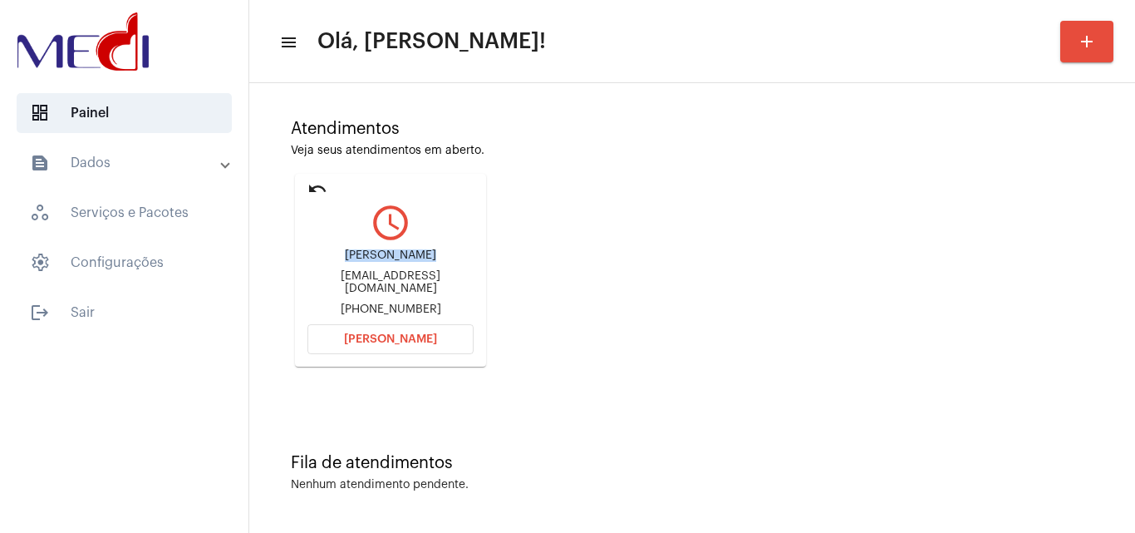
click at [370, 341] on span "Abrir Chamada" at bounding box center [390, 339] width 93 height 12
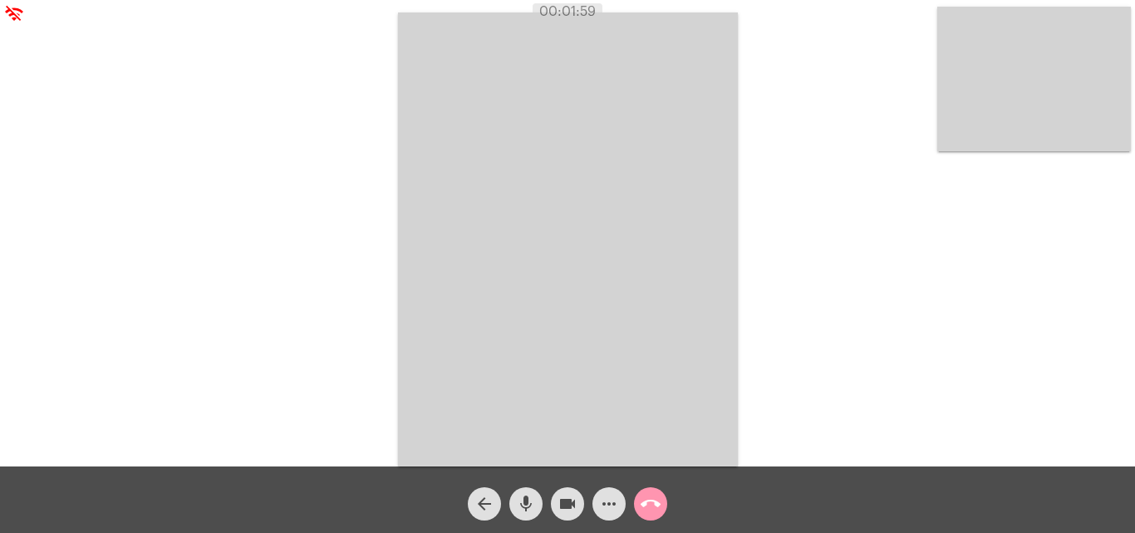
click at [658, 506] on mat-icon "call_end" at bounding box center [651, 504] width 20 height 20
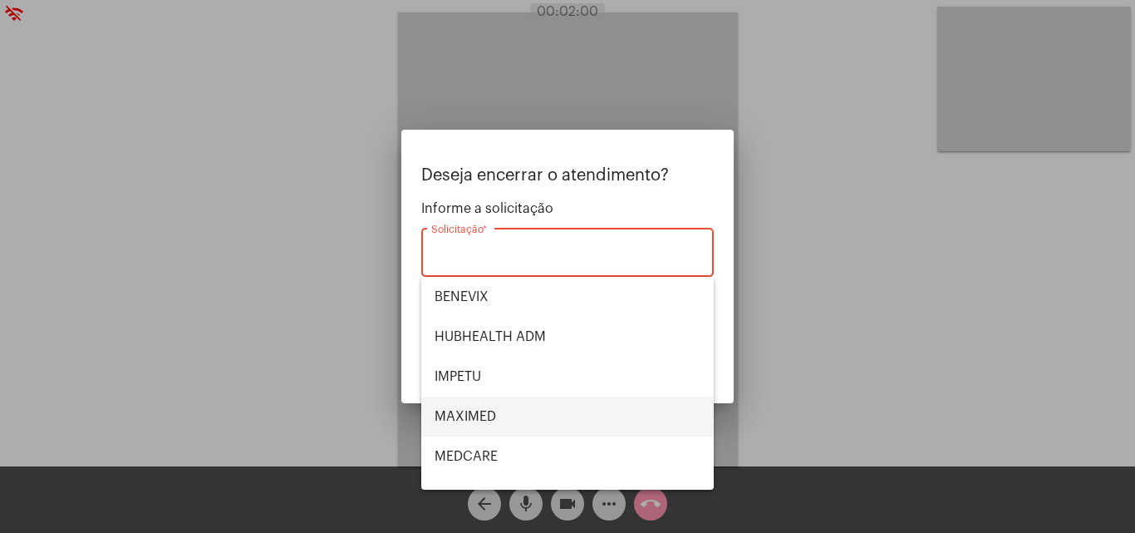
scroll to position [186, 0]
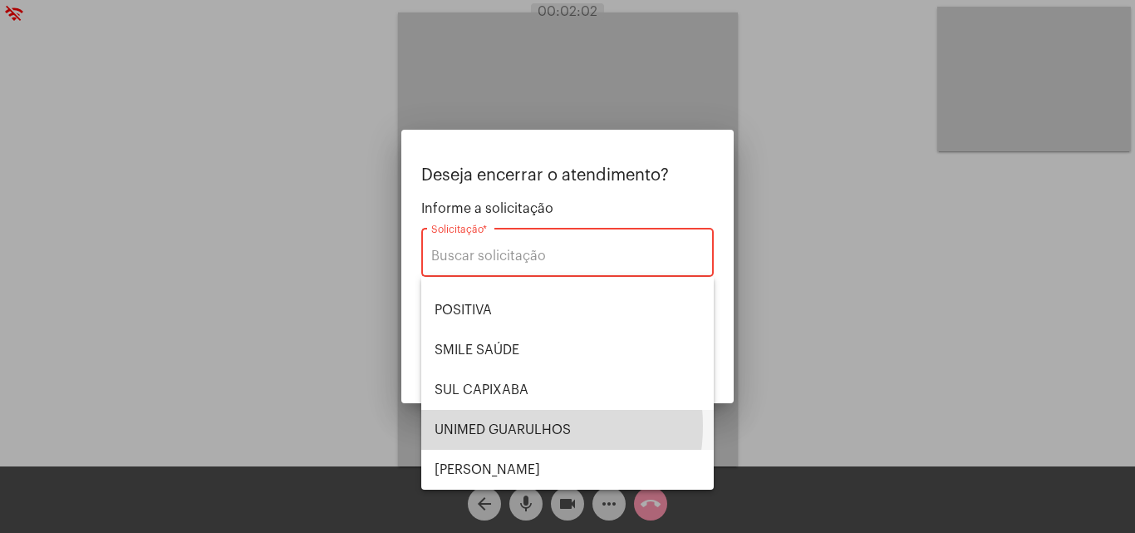
click at [512, 426] on span "UNIMED GUARULHOS" at bounding box center [568, 430] width 266 height 40
type input "UNIMED GUARULHOS"
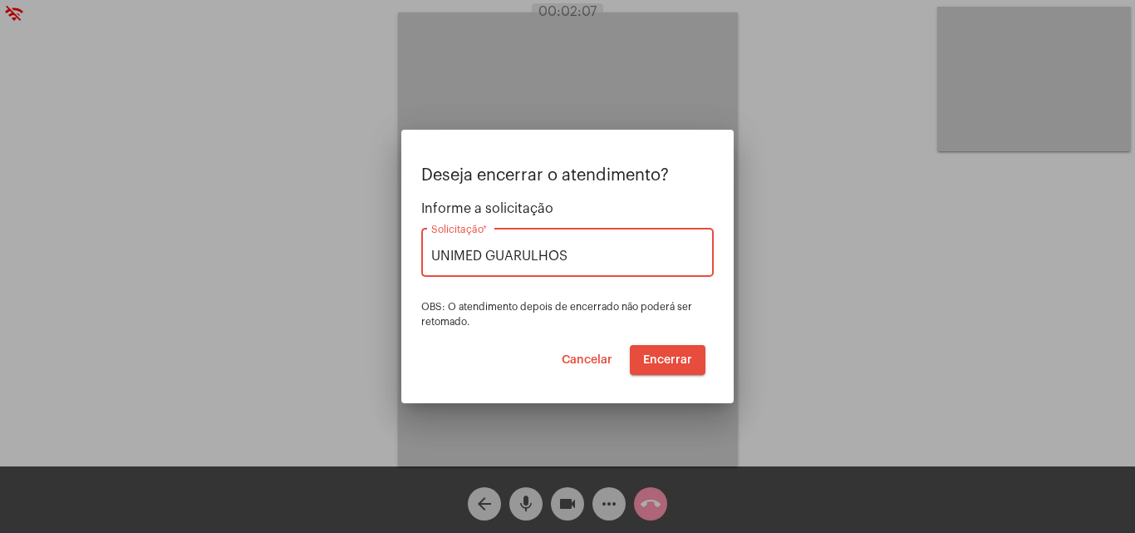
click at [665, 363] on span "Encerrar" at bounding box center [667, 360] width 49 height 12
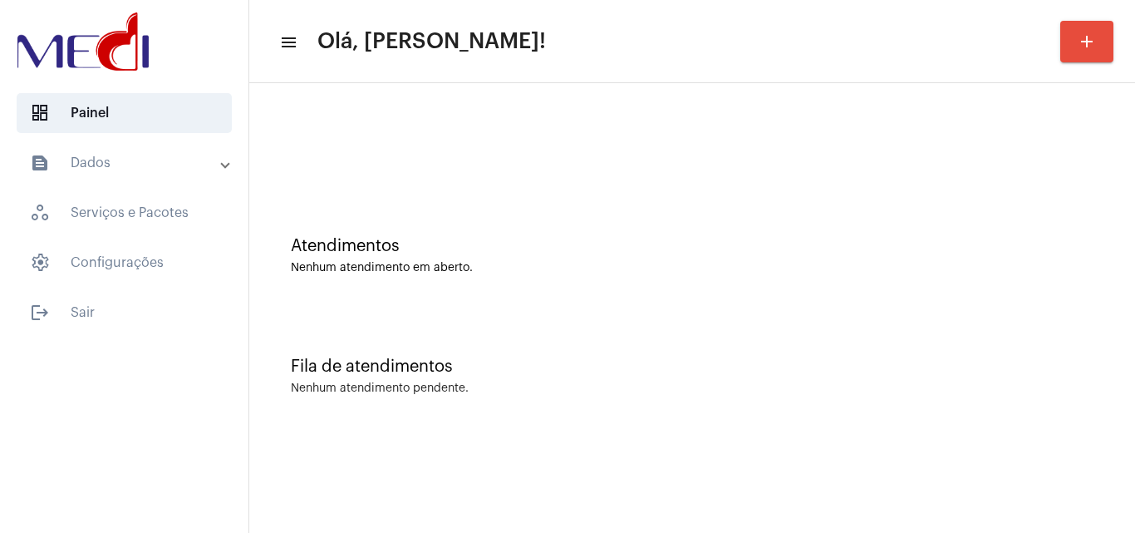
click at [679, 463] on mat-sidenav-content "menu Olá, Leandra! add Atendimentos Nenhum atendimento em aberto. Fila de atend…" at bounding box center [692, 266] width 886 height 533
click at [427, 261] on div "Atendimentos Nenhum atendimento em aberto." at bounding box center [692, 255] width 803 height 37
click at [456, 374] on div "Fila de atendimentos" at bounding box center [692, 366] width 803 height 18
click at [673, 474] on mat-sidenav-content "menu Olá, Leandra! add Atendimentos Nenhum atendimento em aberto. Fila de atend…" at bounding box center [692, 266] width 886 height 533
click at [606, 216] on div "Atendimentos Nenhum atendimento em aberto." at bounding box center [692, 247] width 869 height 121
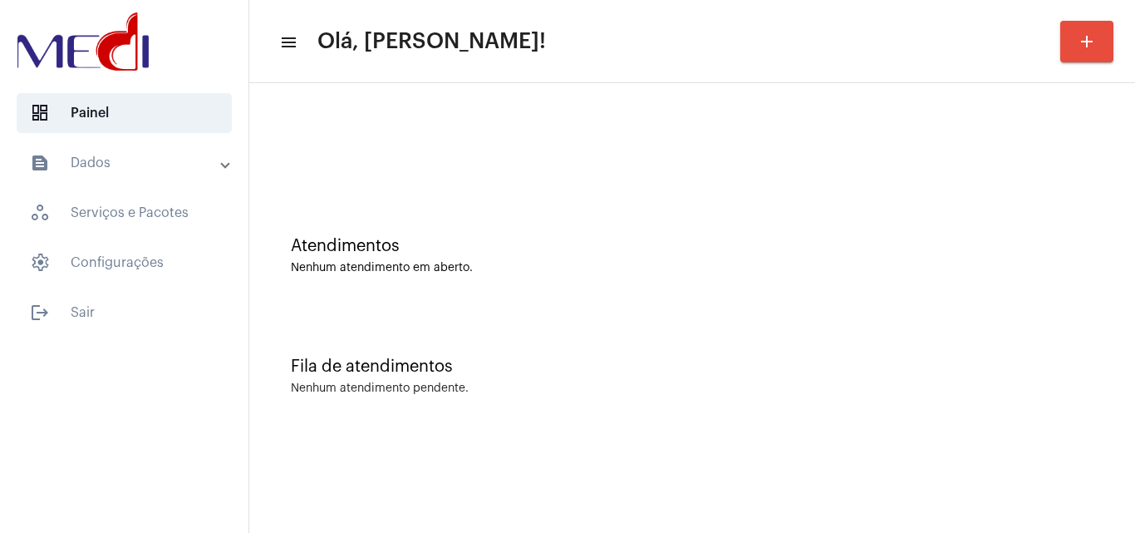
click at [587, 374] on div "Fila de atendimentos" at bounding box center [692, 366] width 803 height 18
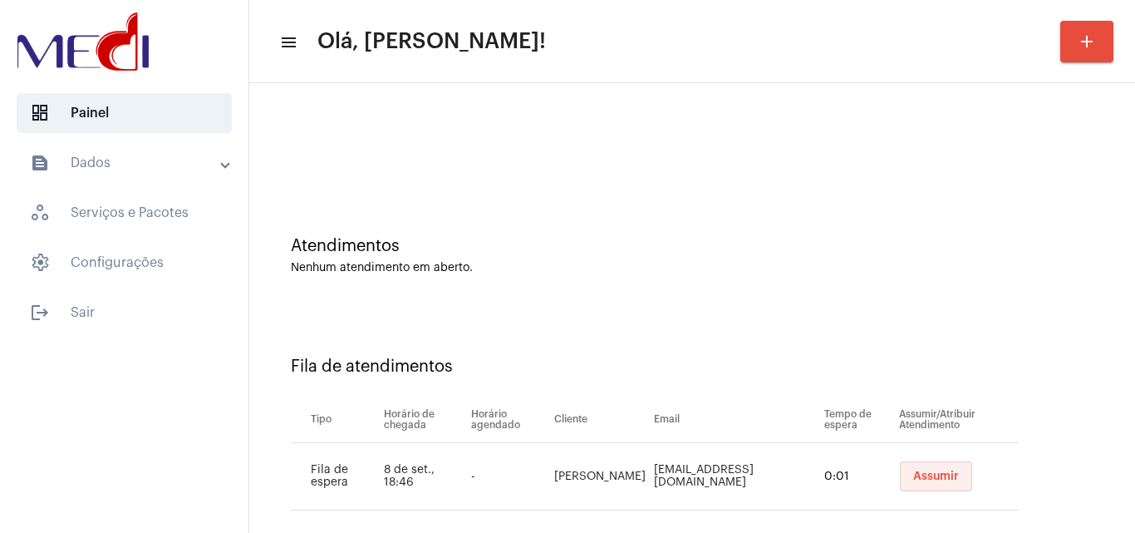
click at [939, 473] on span "Assumir" at bounding box center [937, 476] width 46 height 12
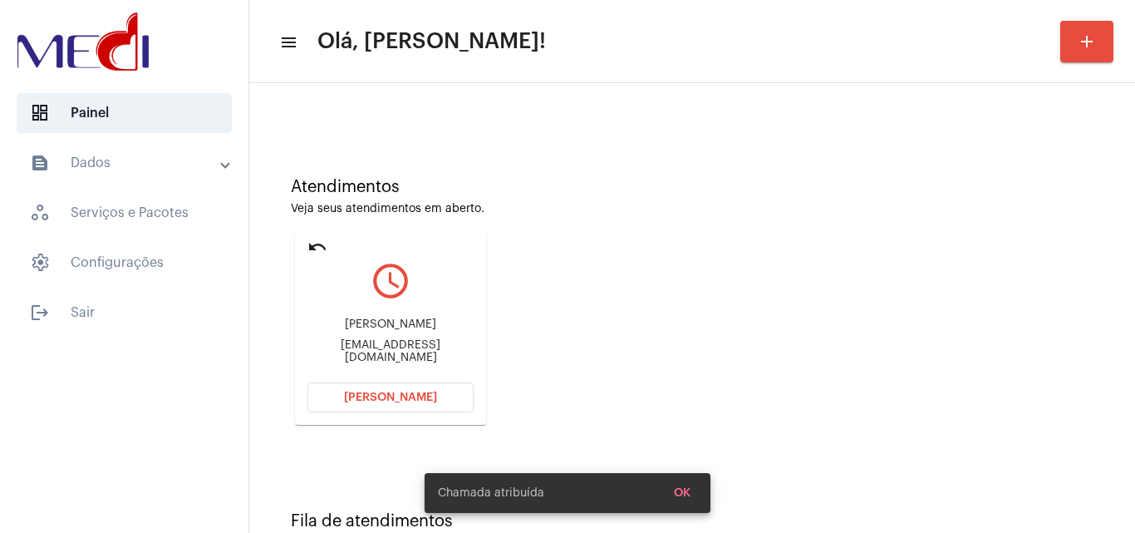
scroll to position [117, 0]
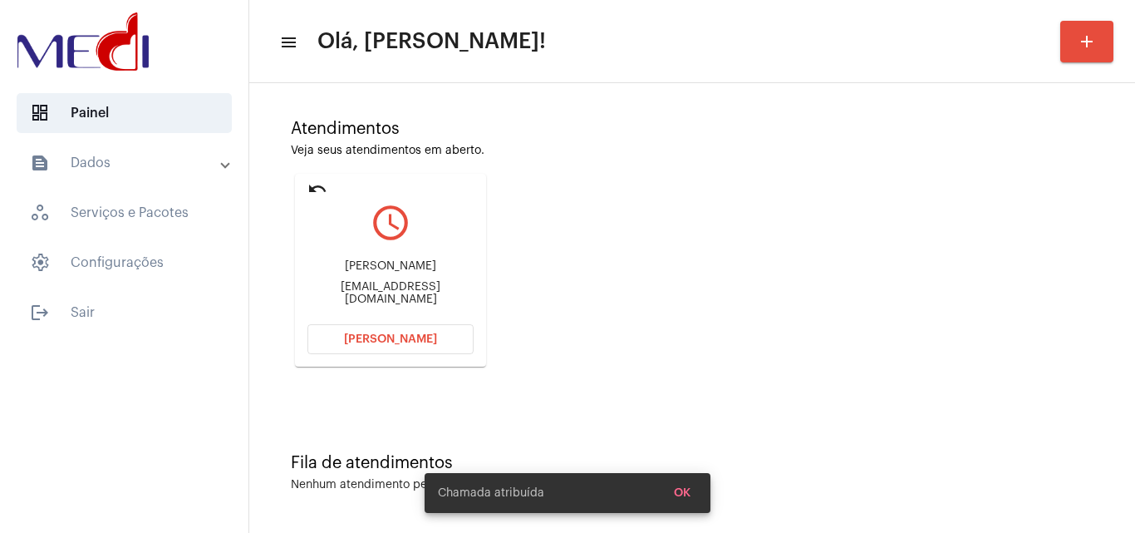
drag, startPoint x: 313, startPoint y: 268, endPoint x: 462, endPoint y: 273, distance: 149.7
click at [462, 273] on div "Joaquim Dantas Ferreira" at bounding box center [391, 266] width 166 height 12
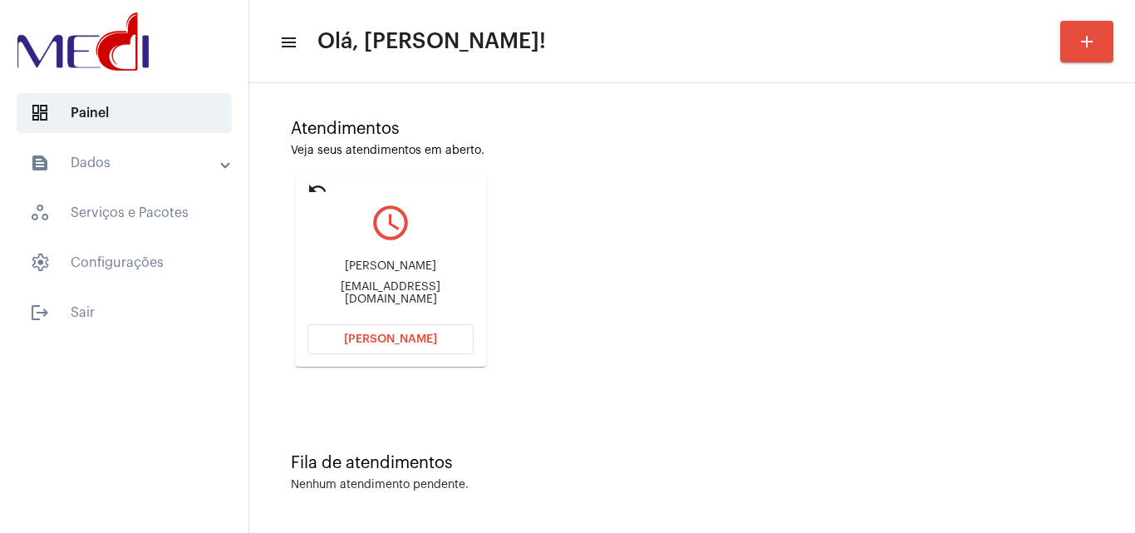
copy div "Joaquim Dantas Ferreira"
click at [365, 333] on span "Abrir Chamada" at bounding box center [390, 339] width 93 height 12
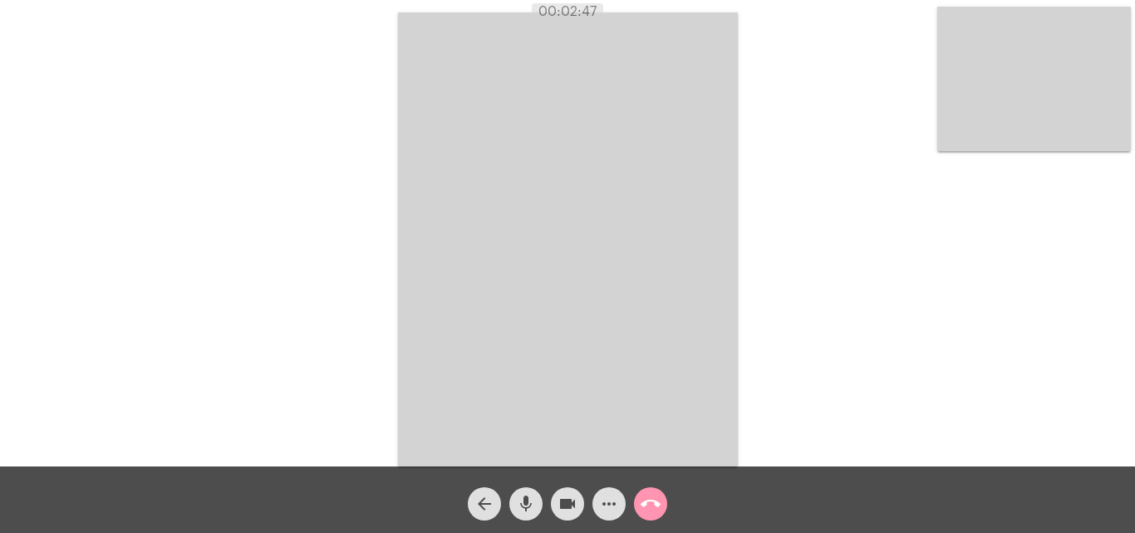
click at [654, 500] on mat-icon "call_end" at bounding box center [651, 504] width 20 height 20
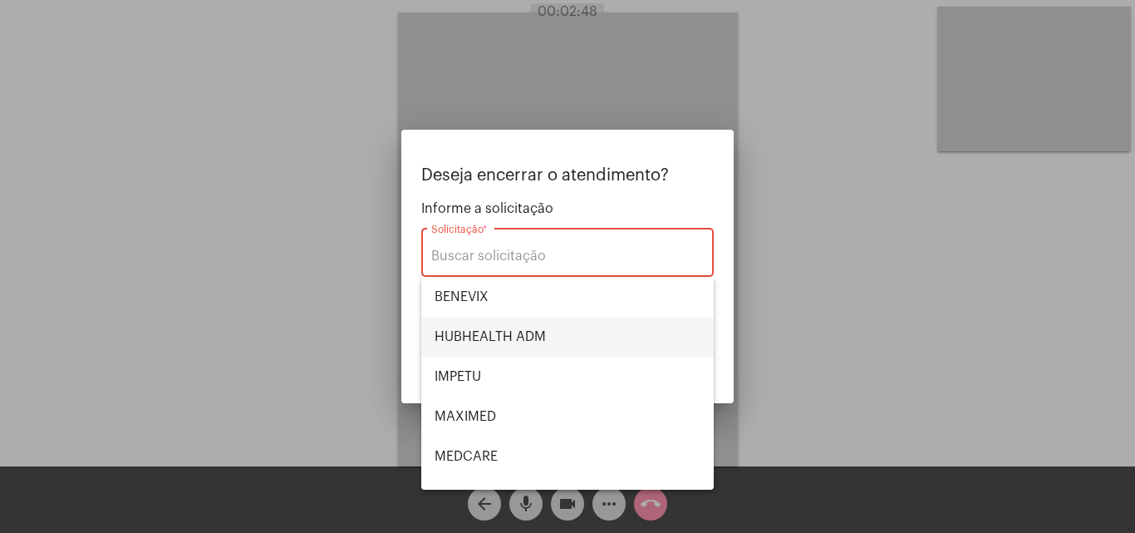
click at [575, 337] on span "HUBHEALTH ADM" at bounding box center [568, 337] width 266 height 40
type input "HUBHEALTH ADM"
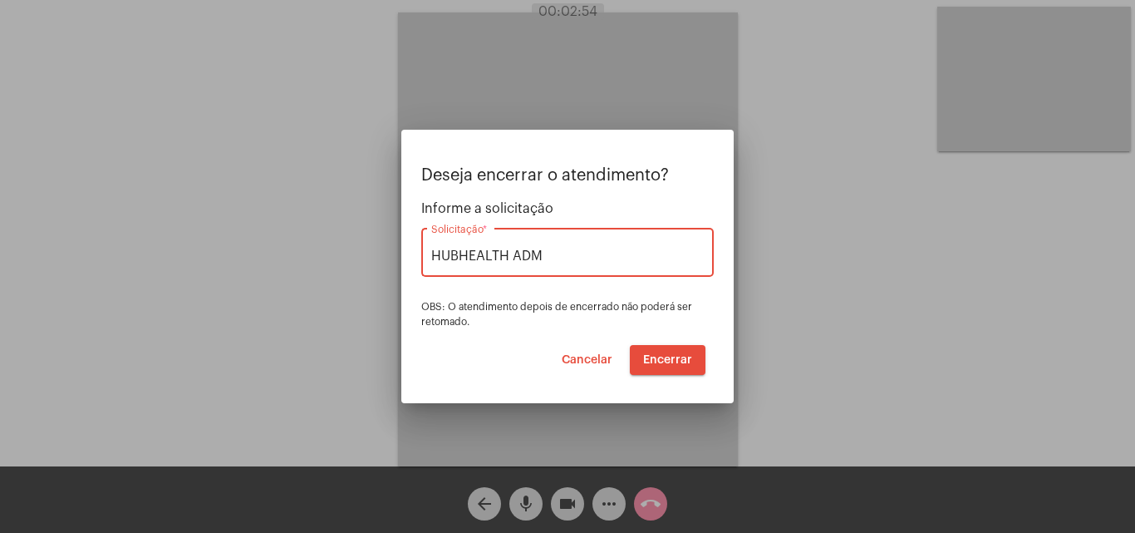
click at [664, 354] on span "Encerrar" at bounding box center [667, 360] width 49 height 12
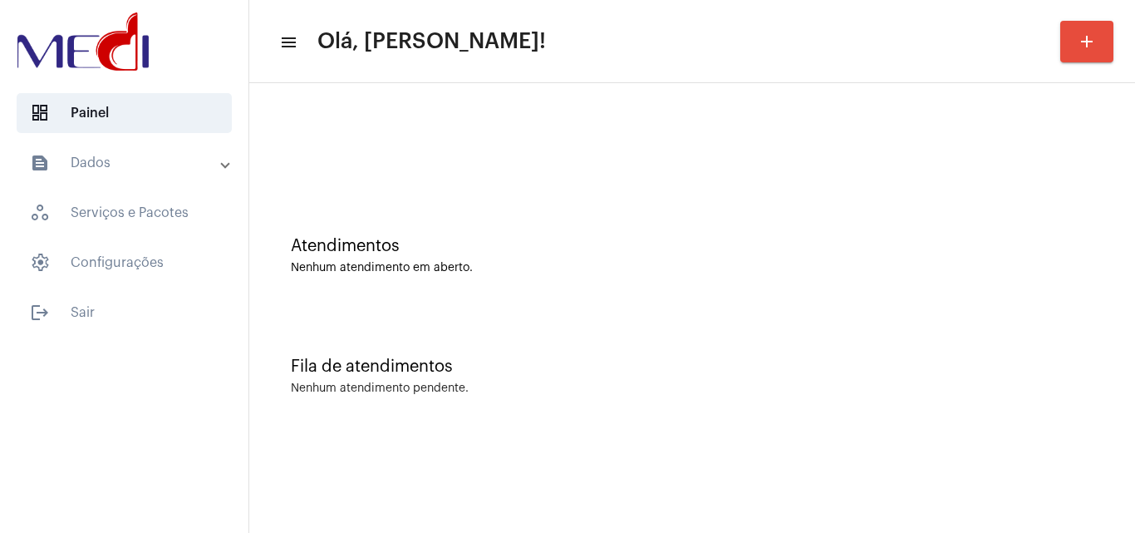
click at [682, 389] on div "Nenhum atendimento pendente." at bounding box center [692, 388] width 803 height 12
click at [659, 389] on div "Nenhum atendimento pendente." at bounding box center [692, 388] width 803 height 12
click at [496, 195] on div "Atendimentos Nenhum atendimento em aberto." at bounding box center [692, 247] width 869 height 121
click at [576, 323] on div "Fila de atendimentos Nenhum atendimento pendente." at bounding box center [692, 368] width 869 height 121
click at [539, 377] on div "Fila de atendimentos Nenhum atendimento pendente." at bounding box center [692, 368] width 869 height 121
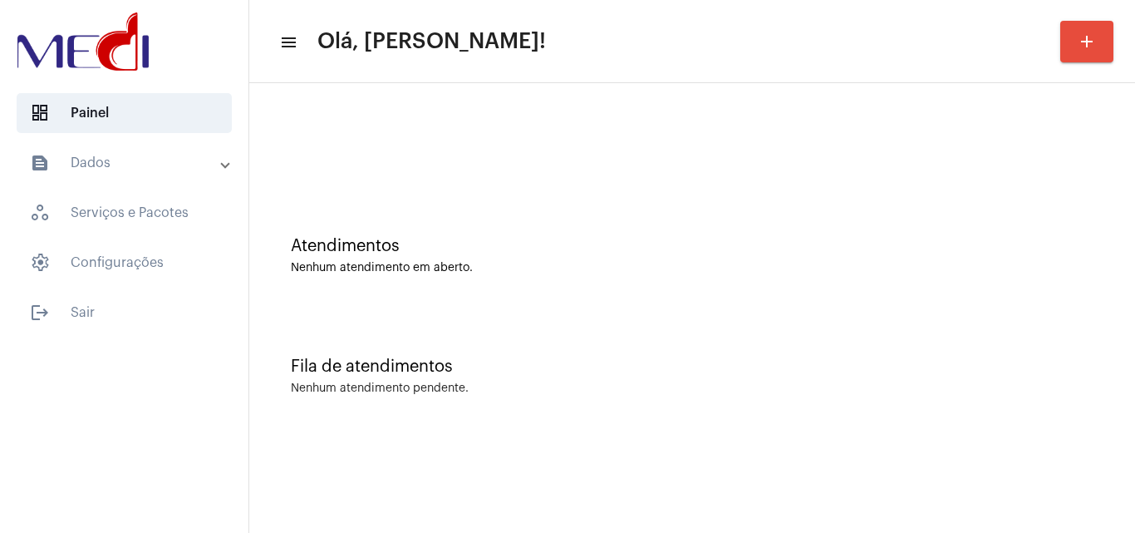
click at [659, 283] on div "Atendimentos Nenhum atendimento em aberto." at bounding box center [692, 247] width 869 height 121
